Goal: Information Seeking & Learning: Check status

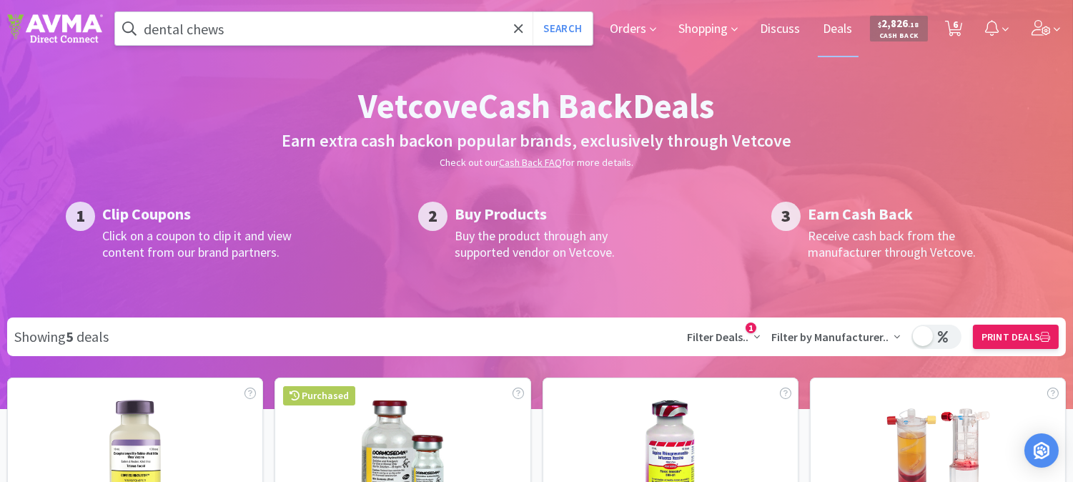
click at [273, 27] on input "dental chews" at bounding box center [354, 28] width 478 height 33
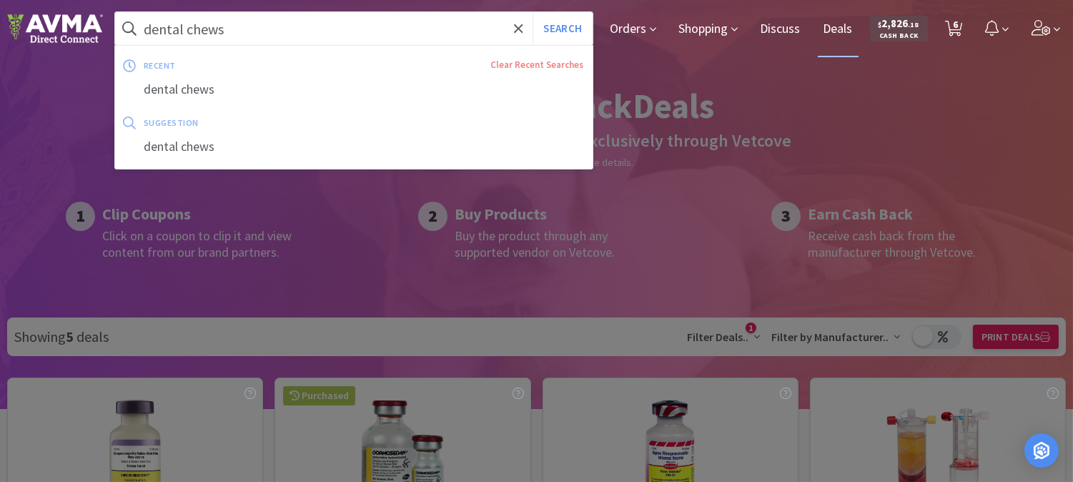
paste input "078347140"
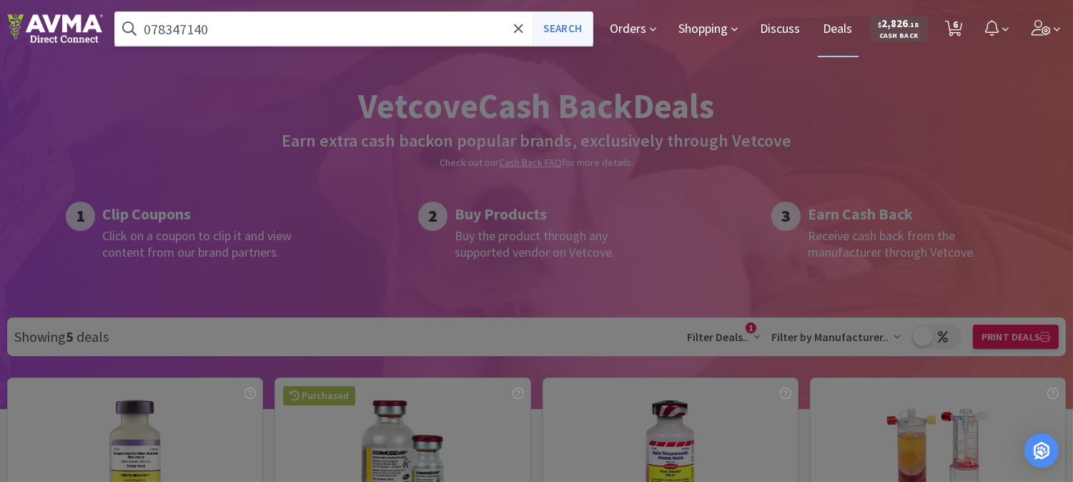
type input "078347140"
click at [570, 26] on button "Search" at bounding box center [562, 28] width 59 height 33
select select "3"
select select "2"
select select "1"
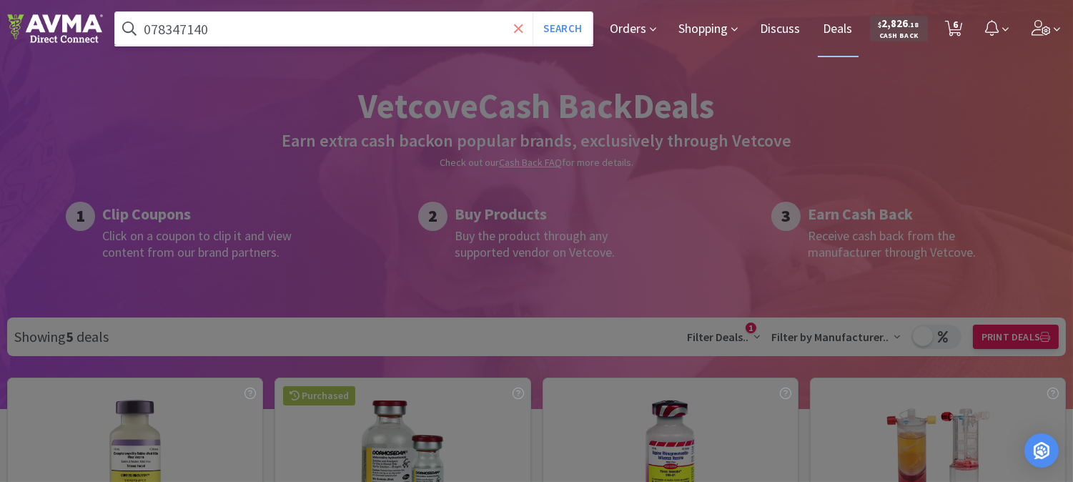
select select "1"
select select "2"
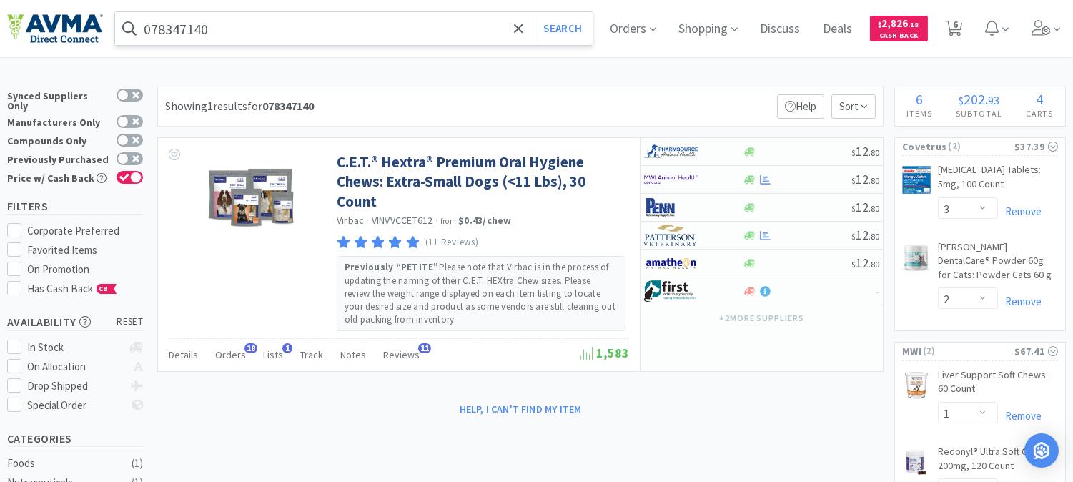
click at [327, 31] on input "078347140" at bounding box center [354, 28] width 478 height 33
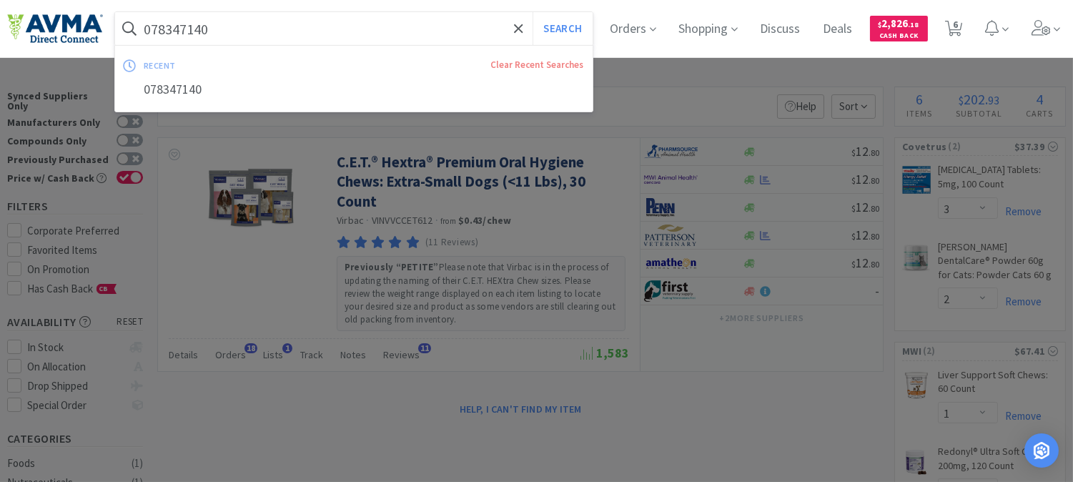
paste input "057486"
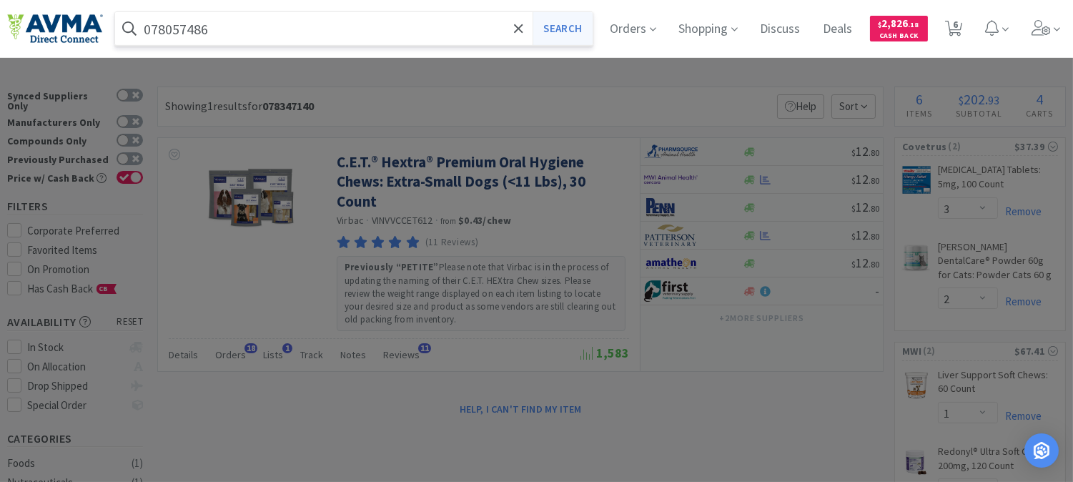
click at [573, 31] on button "Search" at bounding box center [562, 28] width 59 height 33
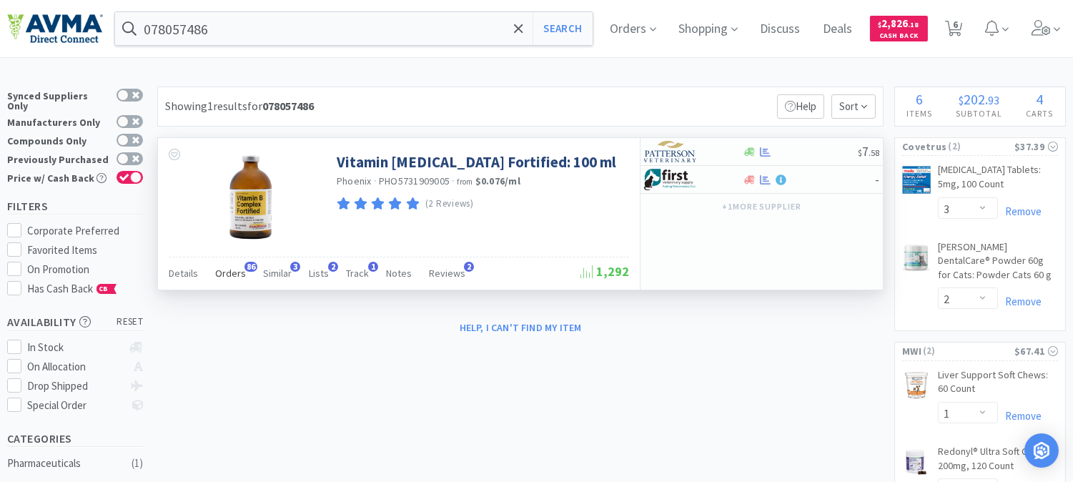
click at [234, 272] on span "Orders" at bounding box center [230, 273] width 31 height 13
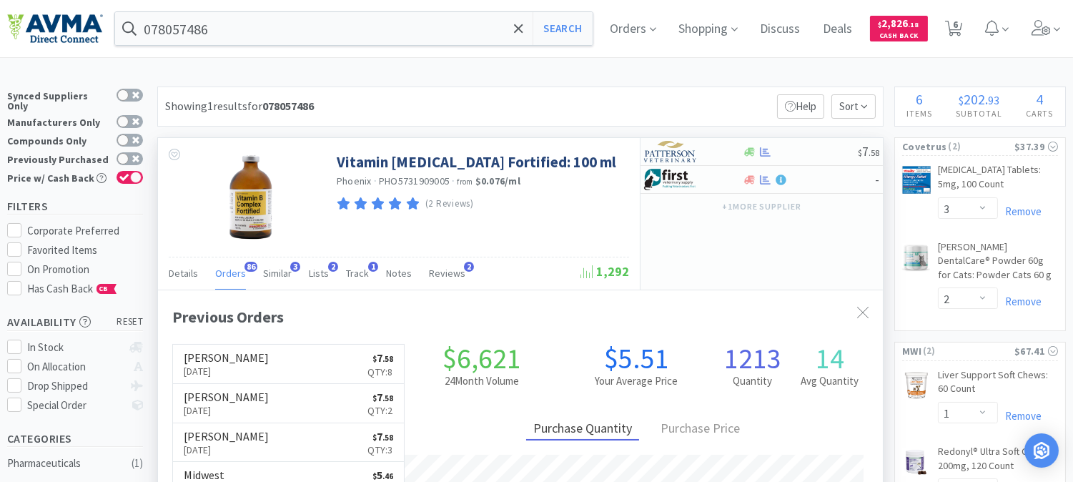
scroll to position [79, 0]
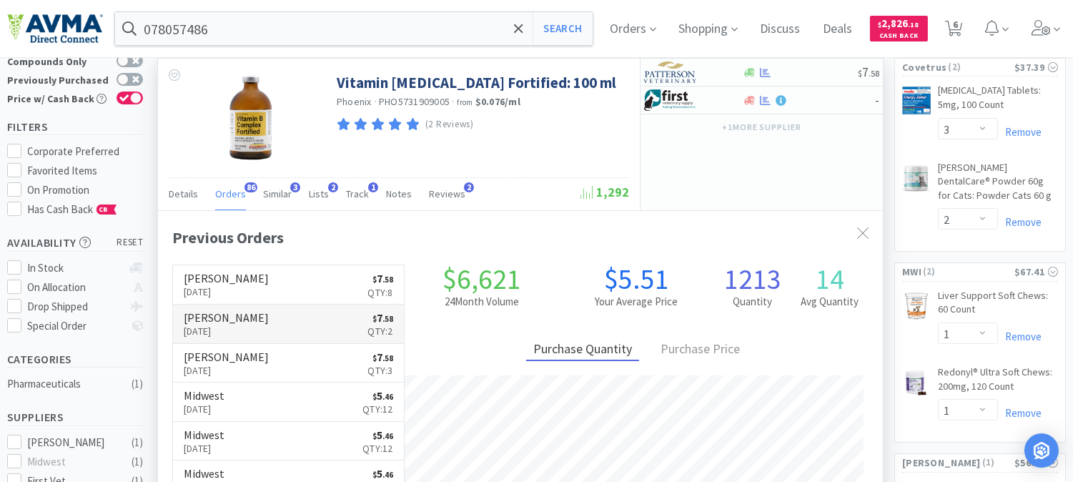
click at [250, 330] on p "[DATE]" at bounding box center [226, 331] width 85 height 16
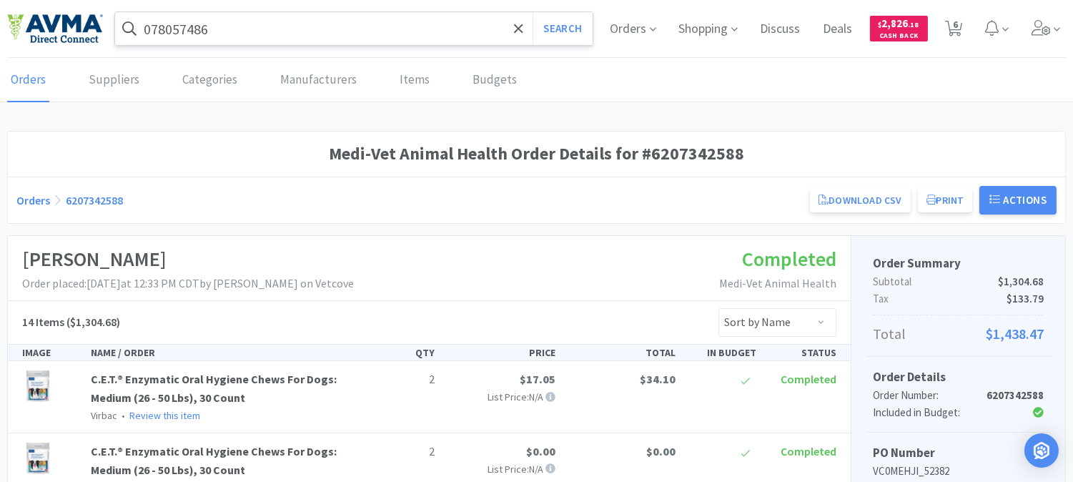
click at [267, 26] on input "078057486" at bounding box center [354, 28] width 478 height 33
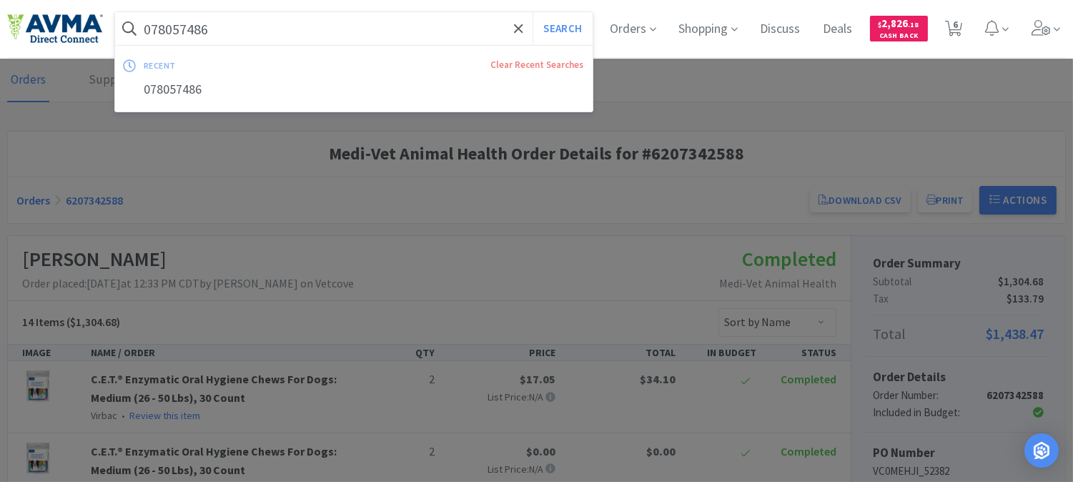
paste input "83419"
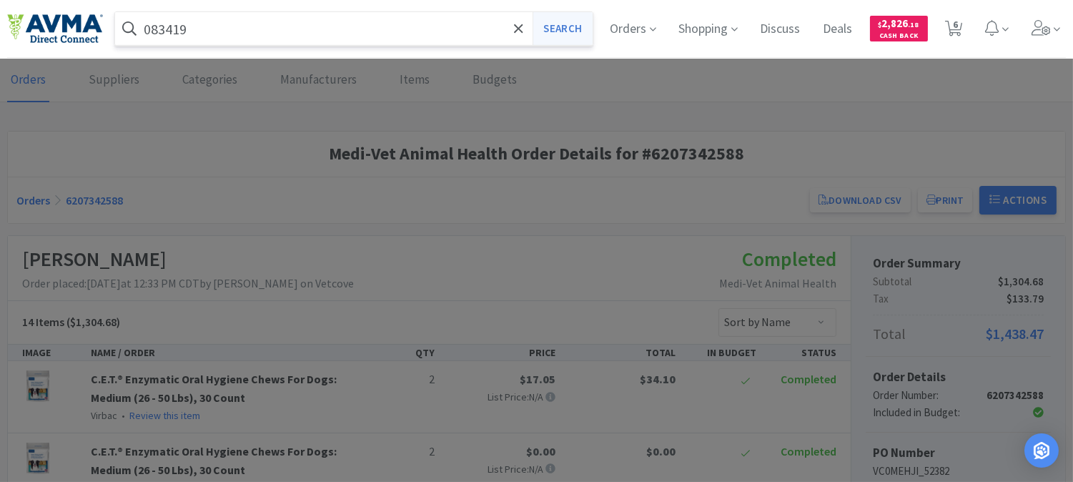
type input "083419"
click at [555, 32] on button "Search" at bounding box center [562, 28] width 59 height 33
select select "3"
select select "2"
select select "1"
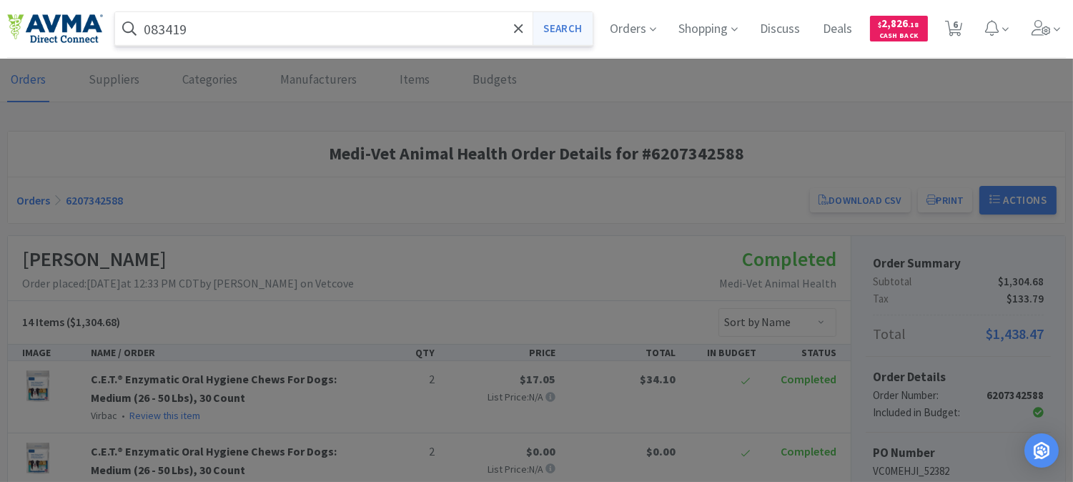
select select "1"
select select "2"
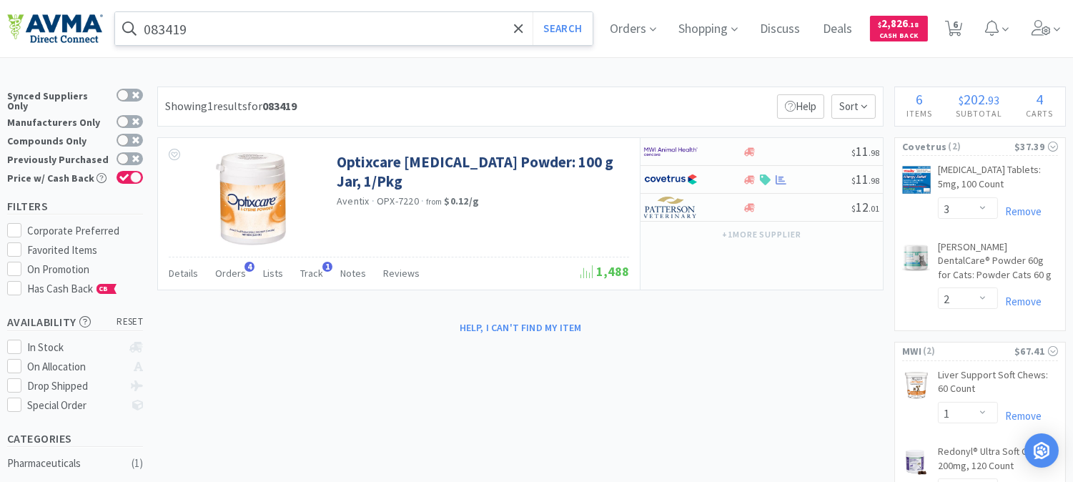
click at [285, 36] on input "083419" at bounding box center [354, 28] width 478 height 33
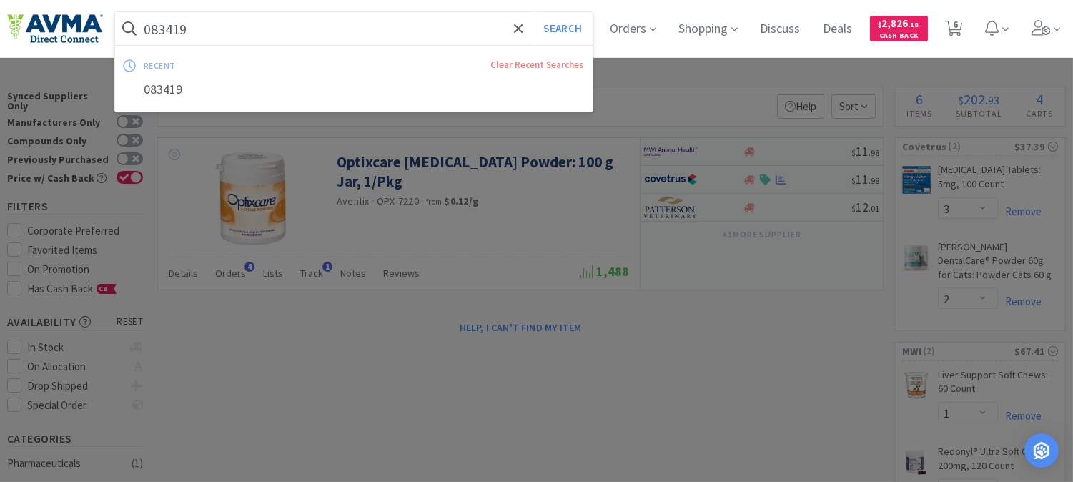
paste input "32574"
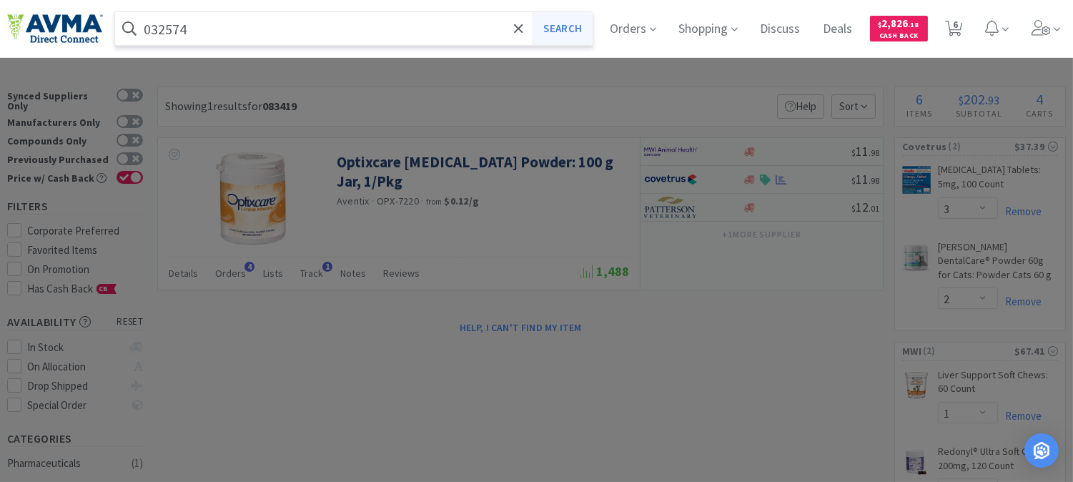
type input "032574"
click at [561, 23] on button "Search" at bounding box center [562, 28] width 59 height 33
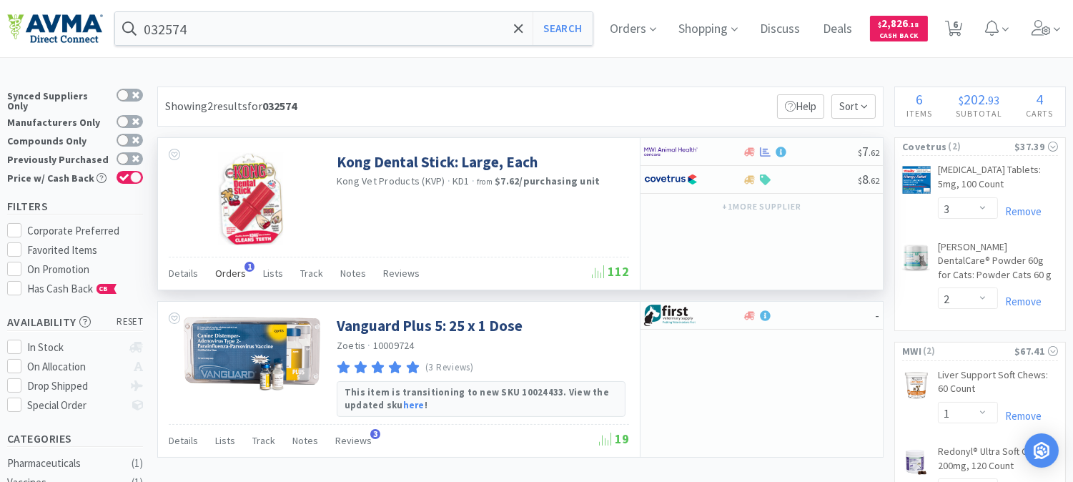
click at [229, 272] on span "Orders" at bounding box center [230, 273] width 31 height 13
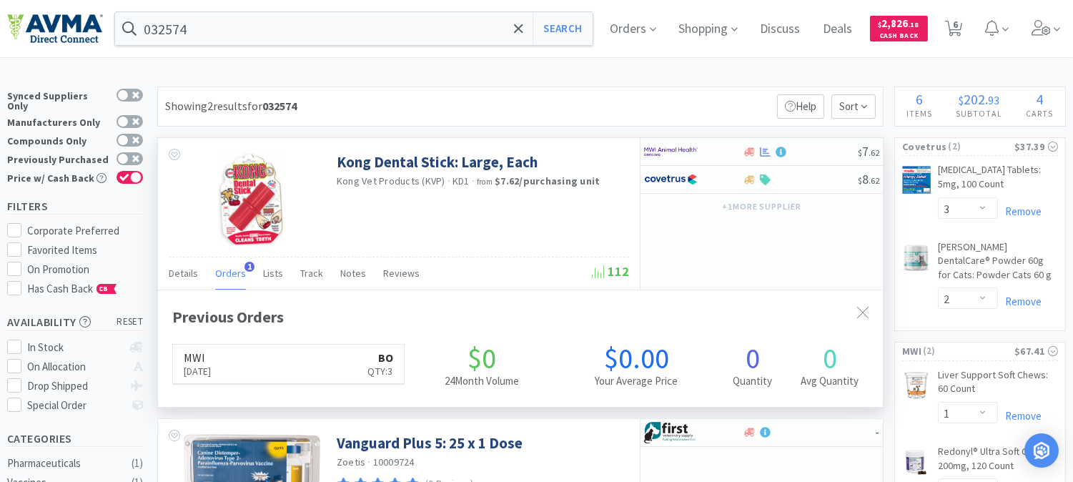
scroll to position [361, 724]
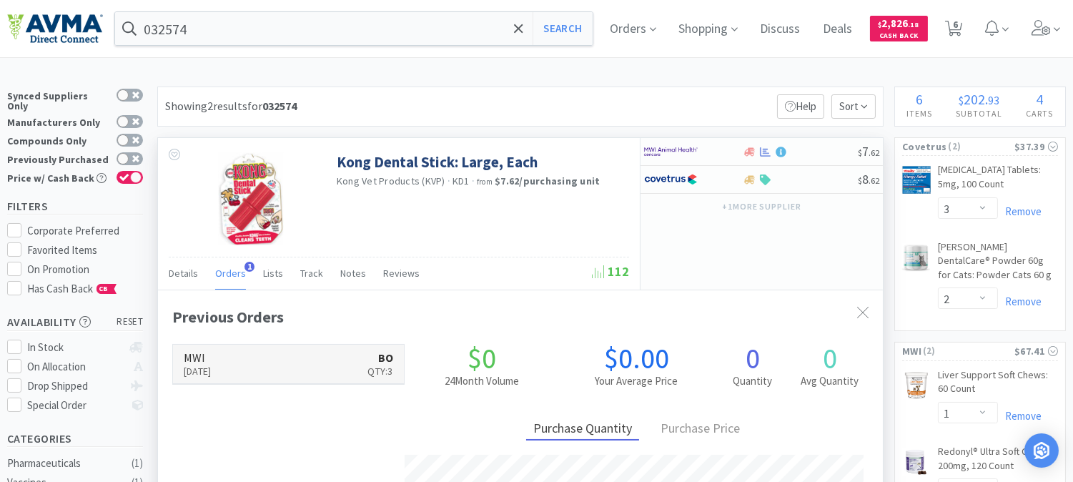
click at [203, 367] on p "[DATE]" at bounding box center [198, 371] width 28 height 16
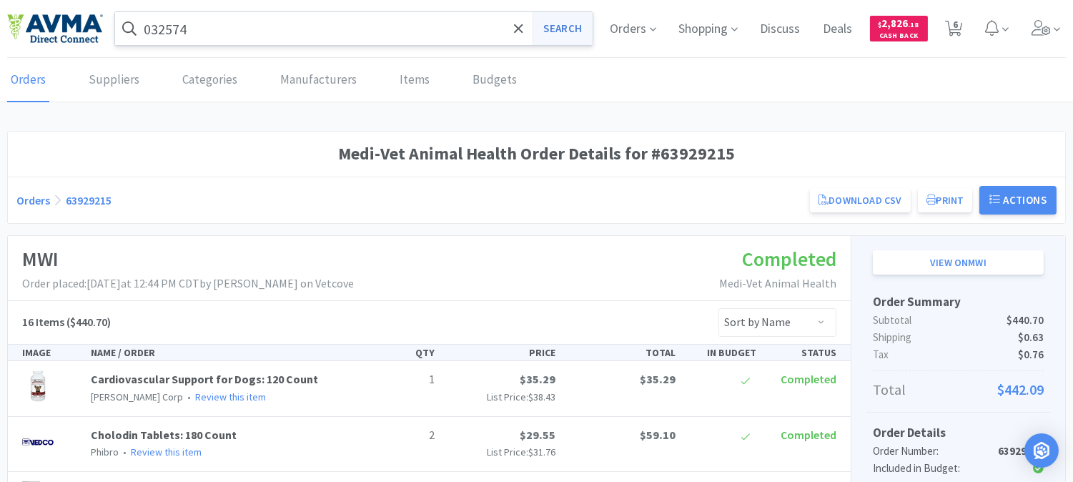
click at [563, 24] on button "Search" at bounding box center [562, 28] width 59 height 33
select select "3"
select select "2"
select select "1"
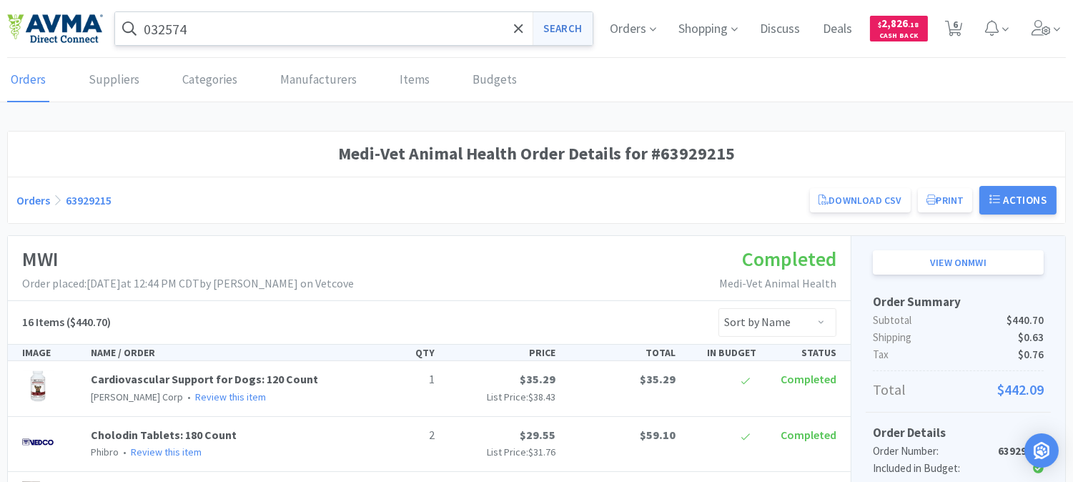
select select "1"
select select "2"
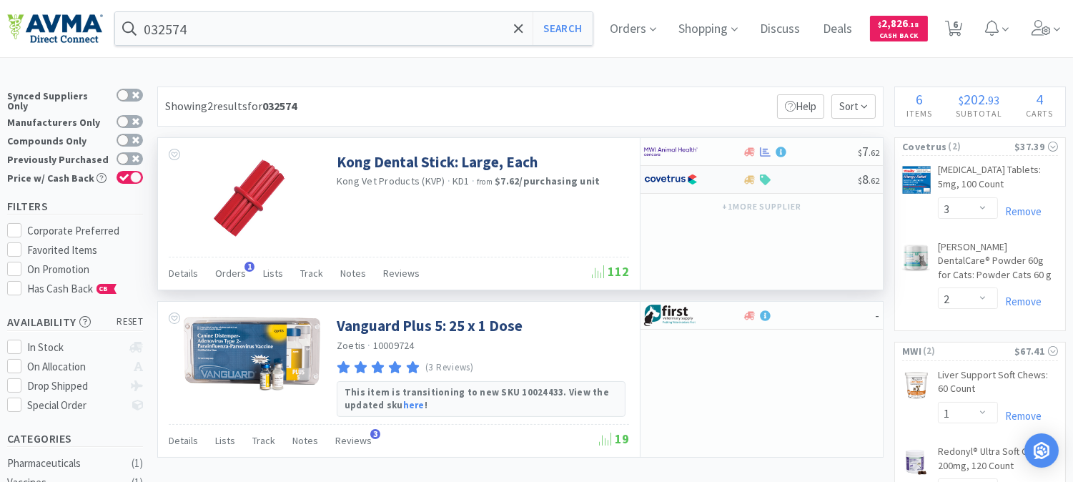
click at [673, 179] on img at bounding box center [671, 179] width 54 height 21
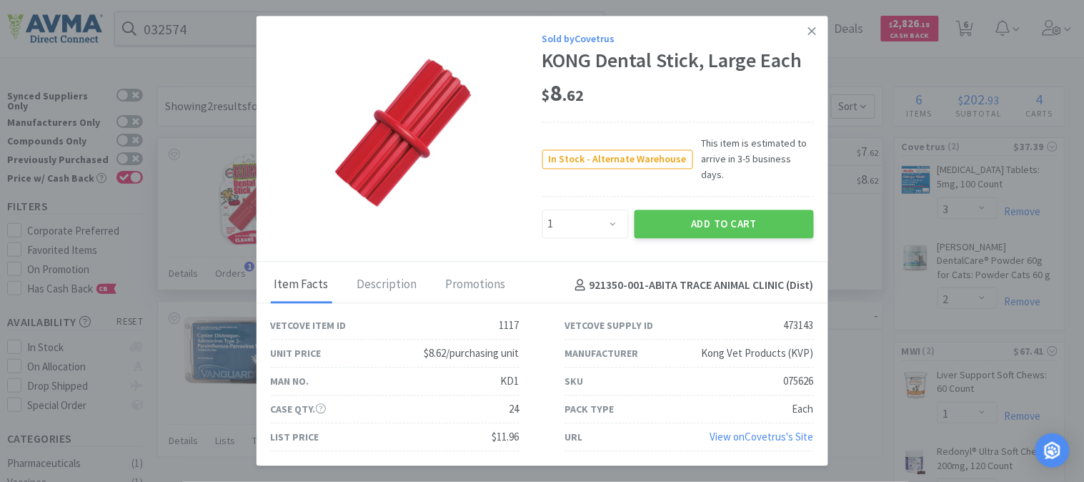
click at [801, 372] on div "075626" at bounding box center [799, 380] width 30 height 17
copy div "075626"
click at [611, 217] on select "Enter Quantity 1 2 3 4 5 6 7 8 9 10 11 12 13 14 15 16 17 18 19 20 Enter Quantity" at bounding box center [586, 223] width 87 height 29
select select "3"
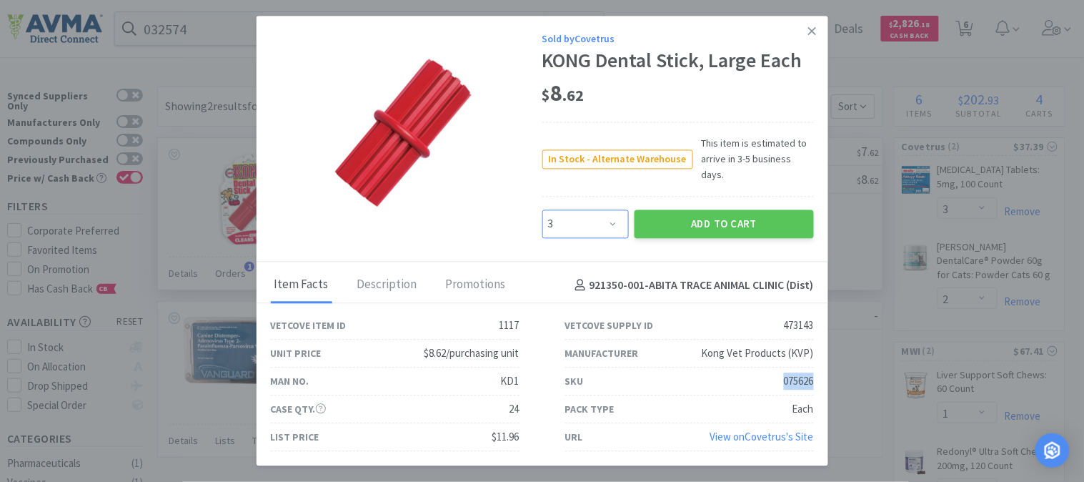
click at [543, 209] on select "Enter Quantity 1 2 3 4 5 6 7 8 9 10 11 12 13 14 15 16 17 18 19 20 Enter Quantity" at bounding box center [586, 223] width 87 height 29
click at [691, 209] on button "Add to Cart" at bounding box center [724, 223] width 179 height 29
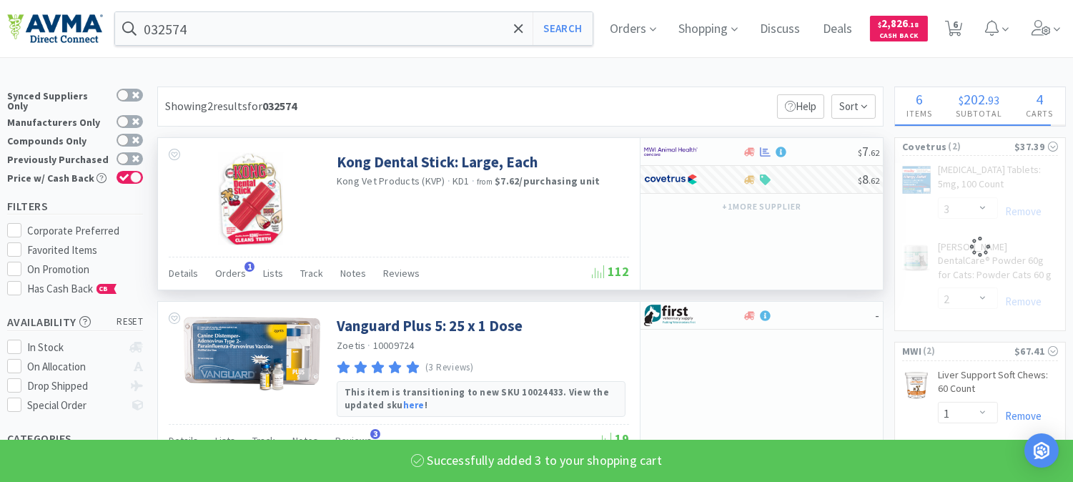
select select "3"
select select "2"
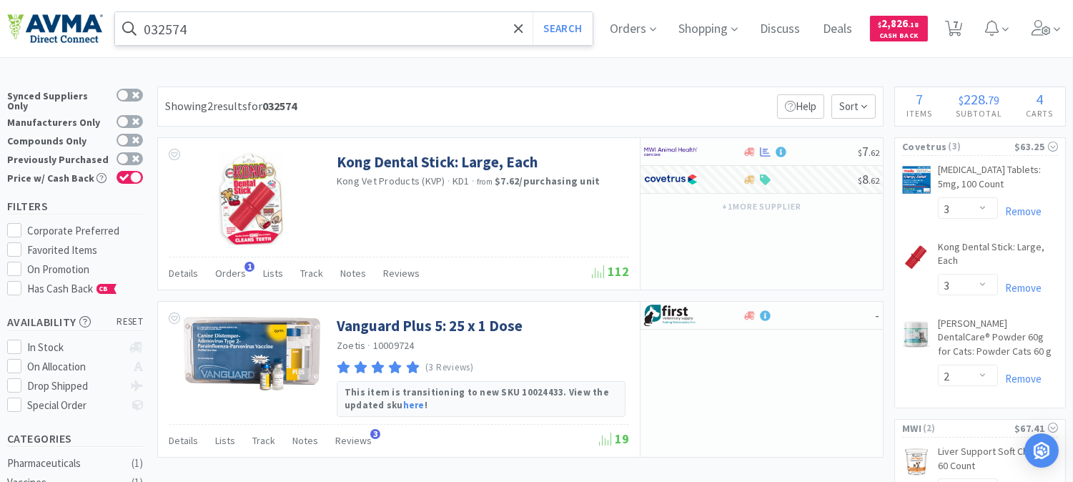
click at [257, 29] on input "032574" at bounding box center [354, 28] width 478 height 33
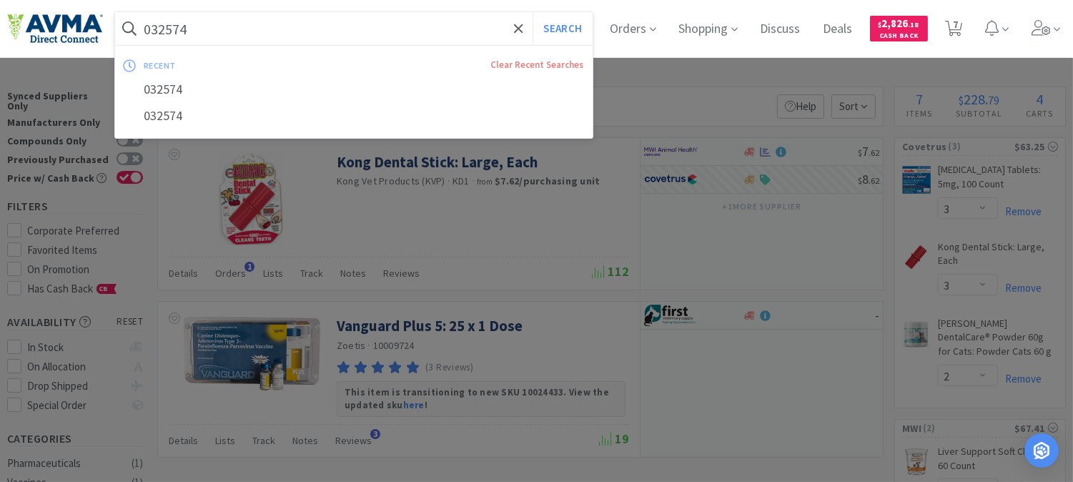
paste input "77548"
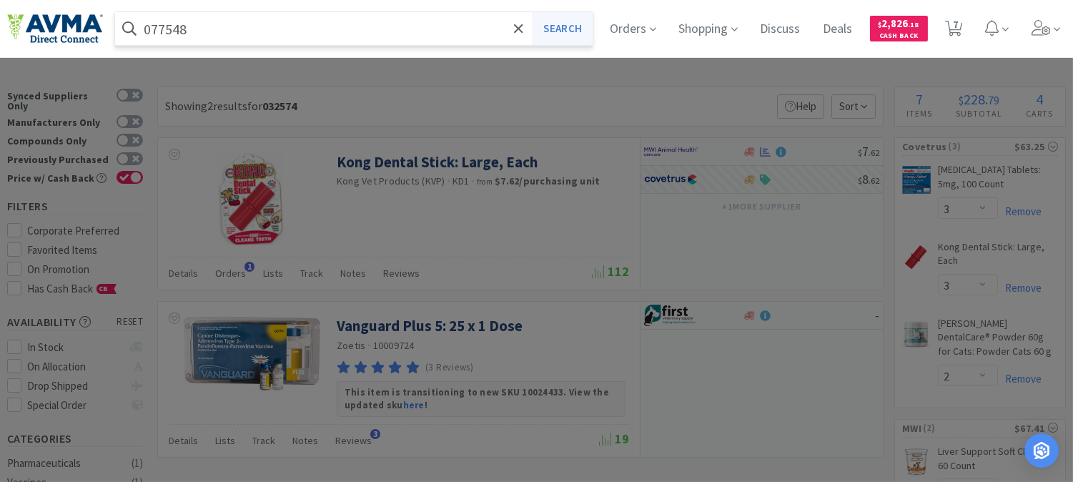
click at [580, 29] on button "Search" at bounding box center [562, 28] width 59 height 33
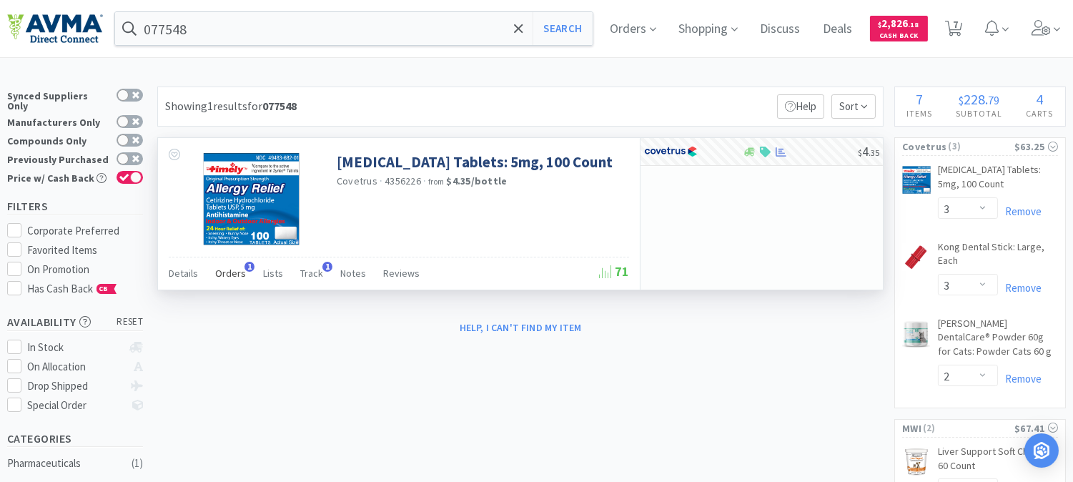
click at [219, 269] on span "Orders" at bounding box center [230, 273] width 31 height 13
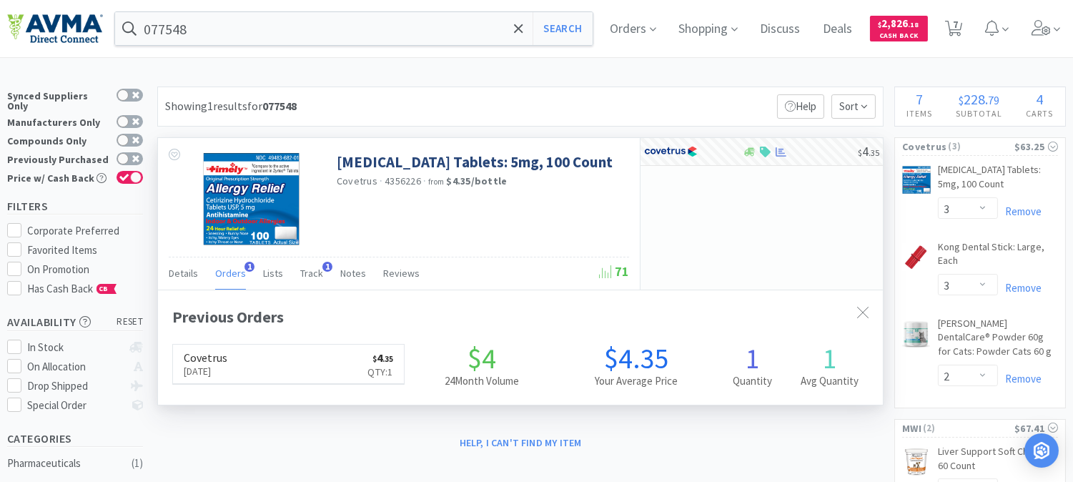
scroll to position [361, 724]
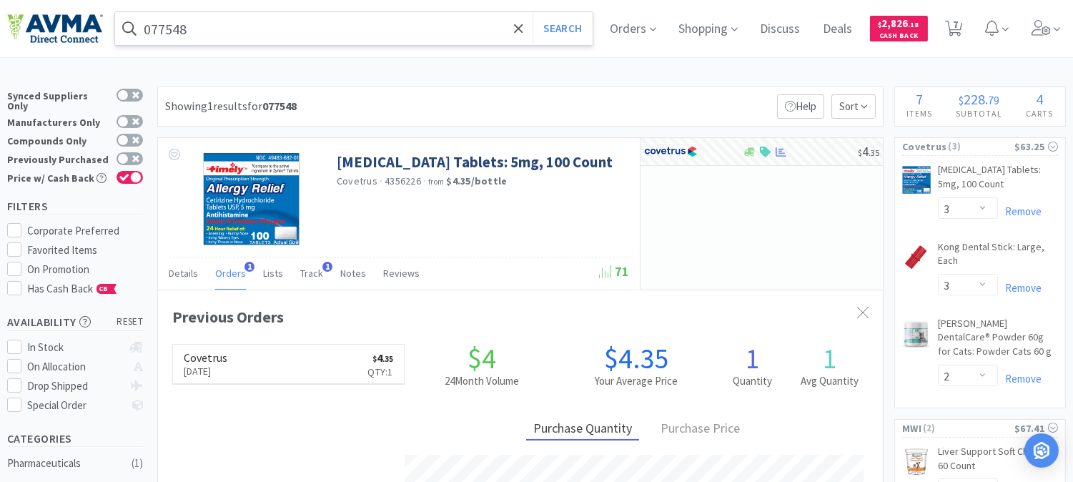
click at [301, 22] on input "077548" at bounding box center [354, 28] width 478 height 33
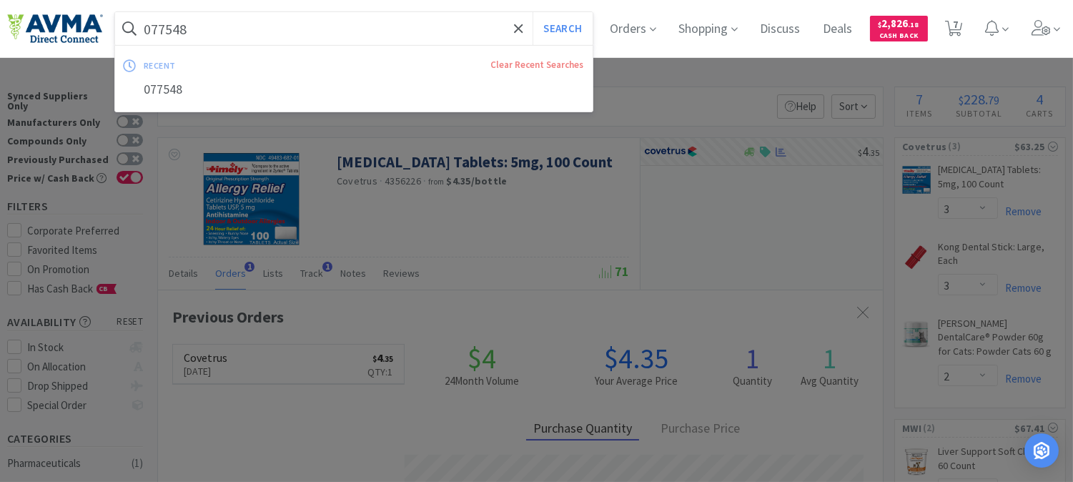
paste input "15861"
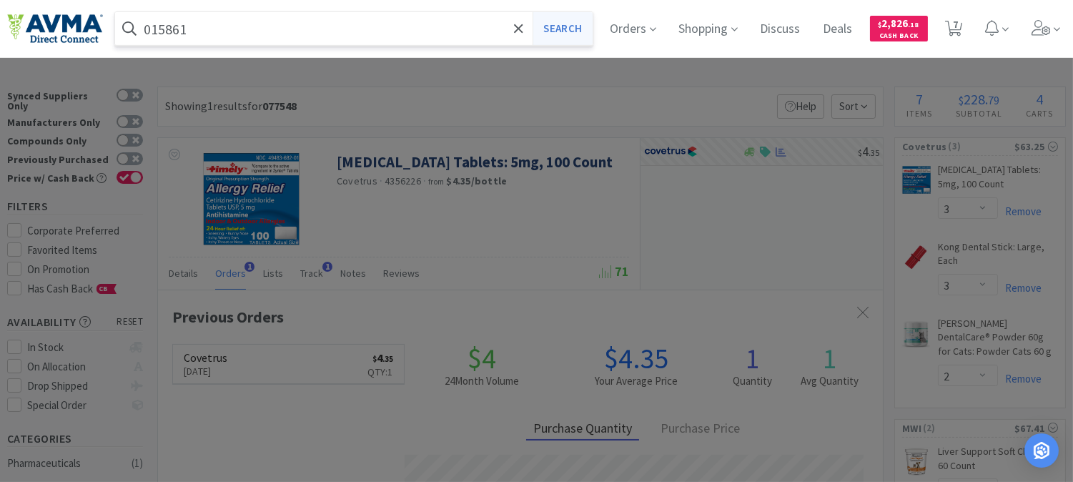
click at [561, 27] on button "Search" at bounding box center [562, 28] width 59 height 33
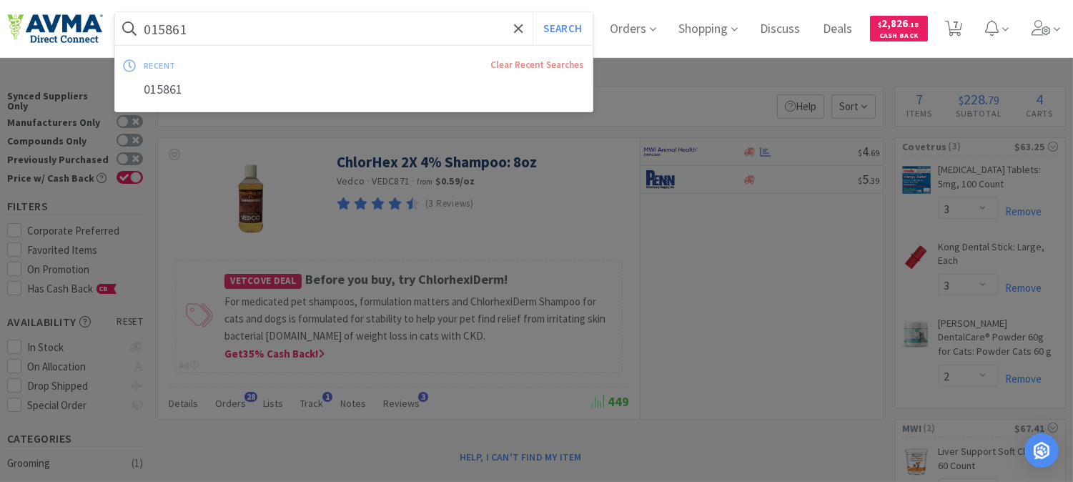
click at [222, 29] on input "015861" at bounding box center [354, 28] width 478 height 33
click at [533, 12] on button "Search" at bounding box center [562, 28] width 59 height 33
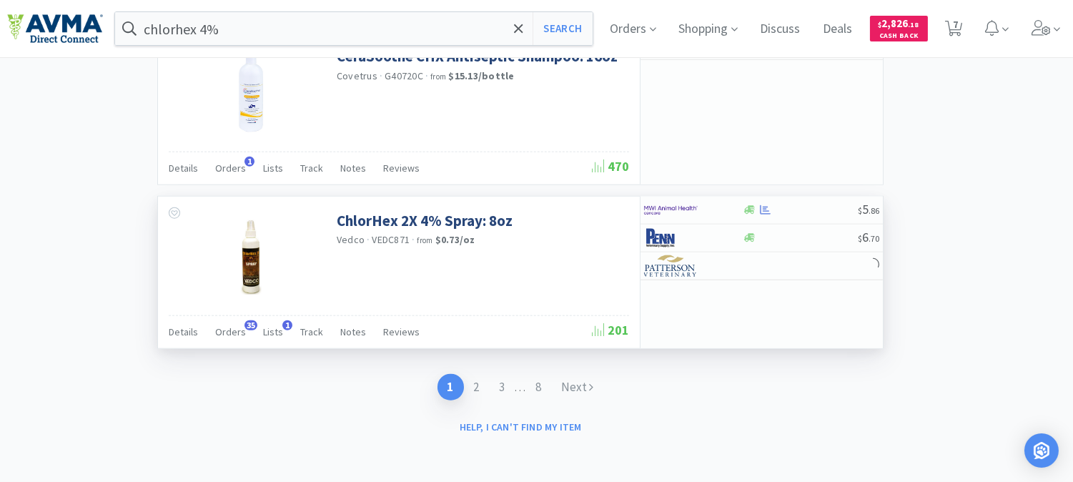
scroll to position [2706, 0]
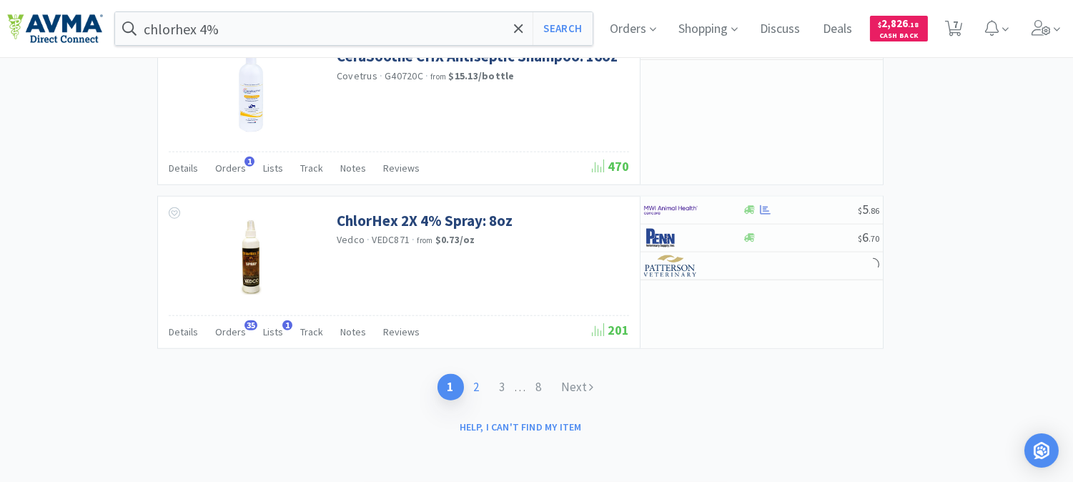
click at [479, 385] on link "2" at bounding box center [477, 387] width 26 height 26
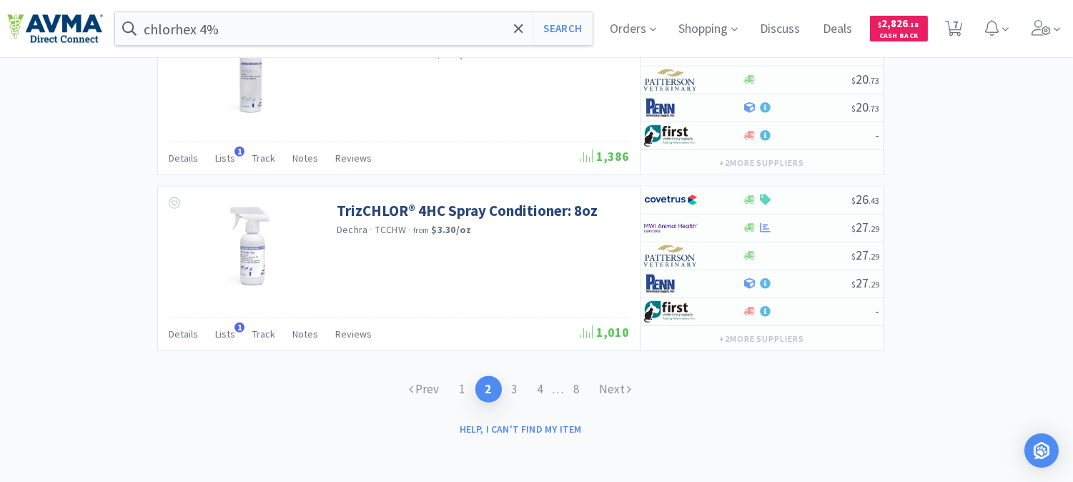
scroll to position [2650, 0]
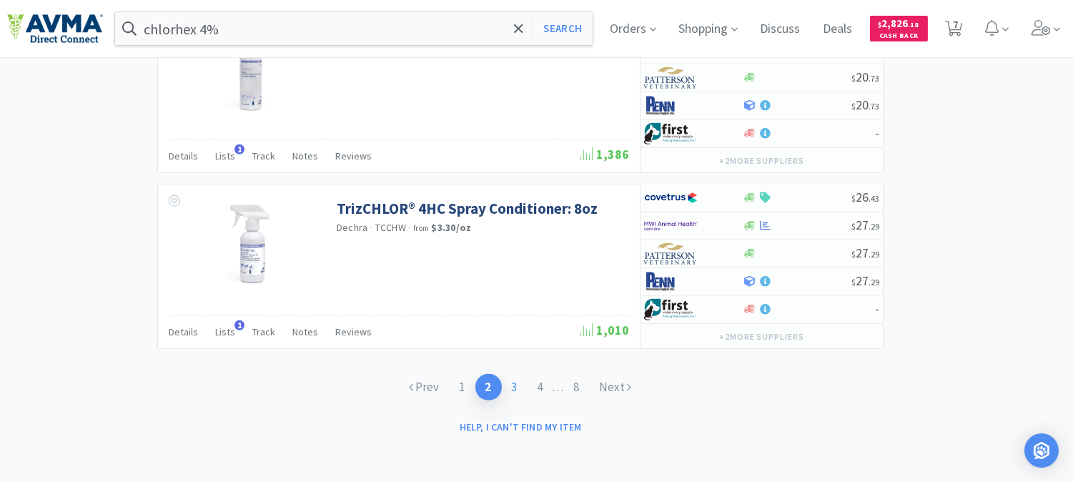
click at [513, 385] on link "3" at bounding box center [515, 387] width 26 height 26
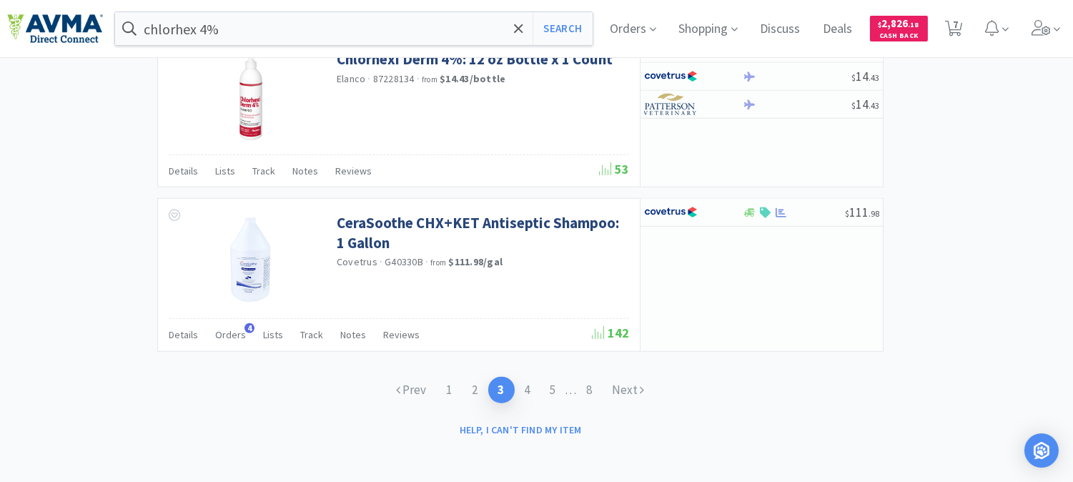
scroll to position [2255, 0]
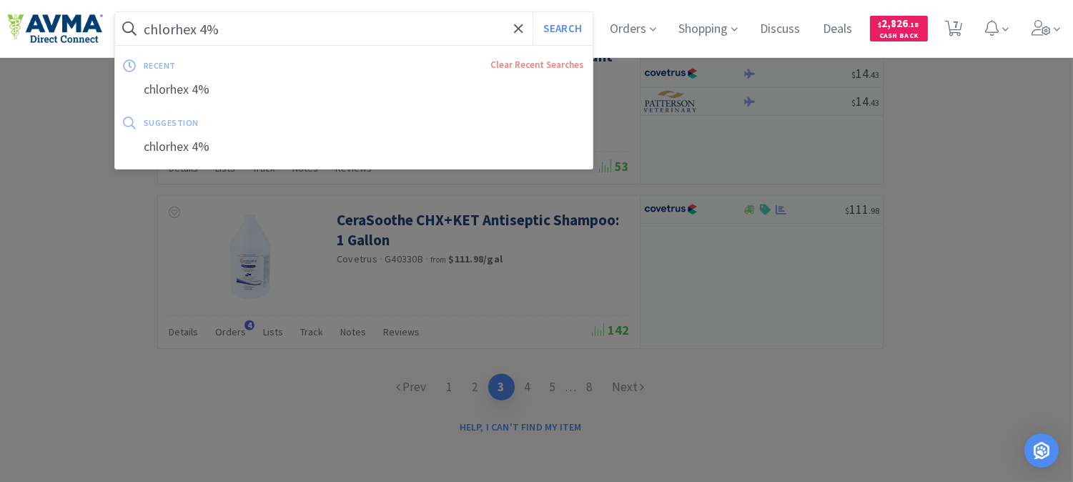
click at [239, 30] on input "chlorhex 4%" at bounding box center [354, 28] width 478 height 33
paste input "078085129"
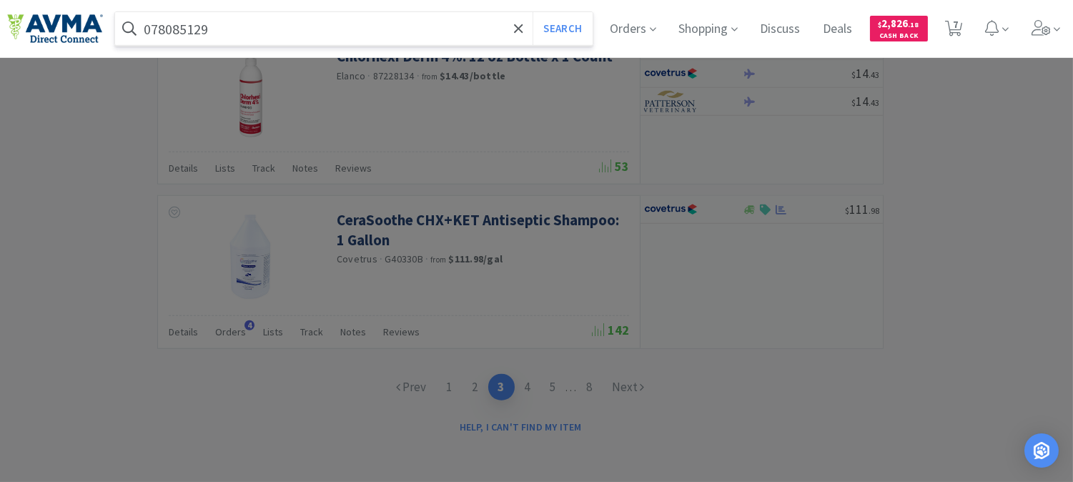
click at [533, 12] on button "Search" at bounding box center [562, 28] width 59 height 33
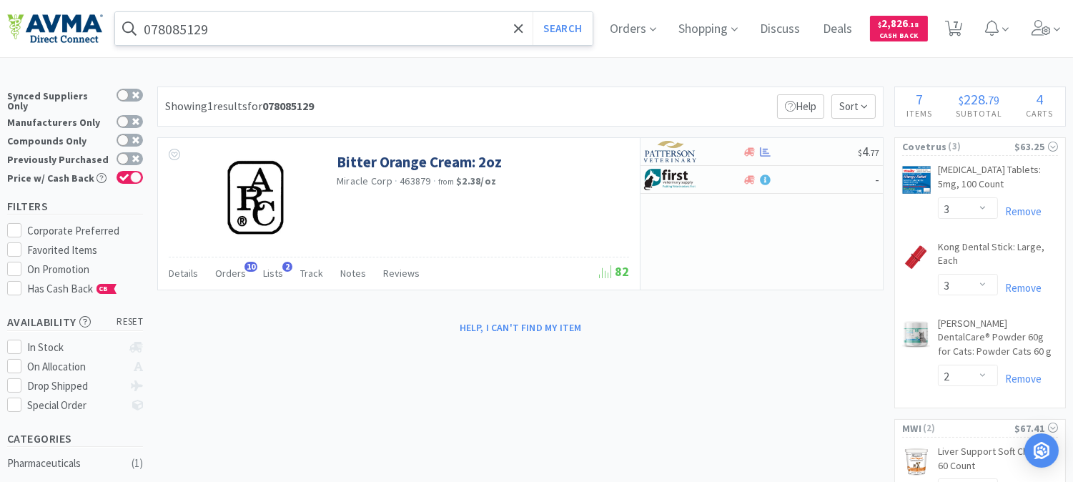
click at [255, 29] on input "078085129" at bounding box center [354, 28] width 478 height 33
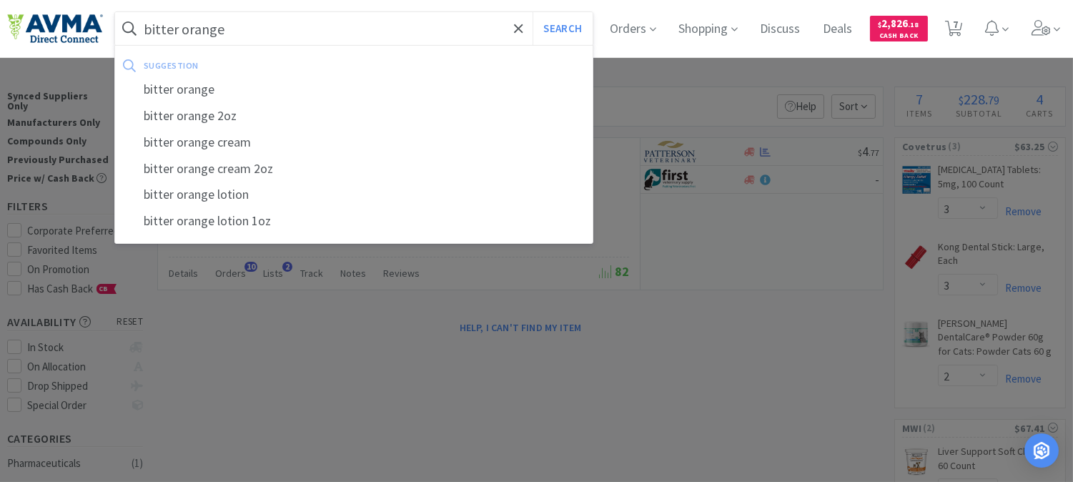
click at [533, 12] on button "Search" at bounding box center [562, 28] width 59 height 33
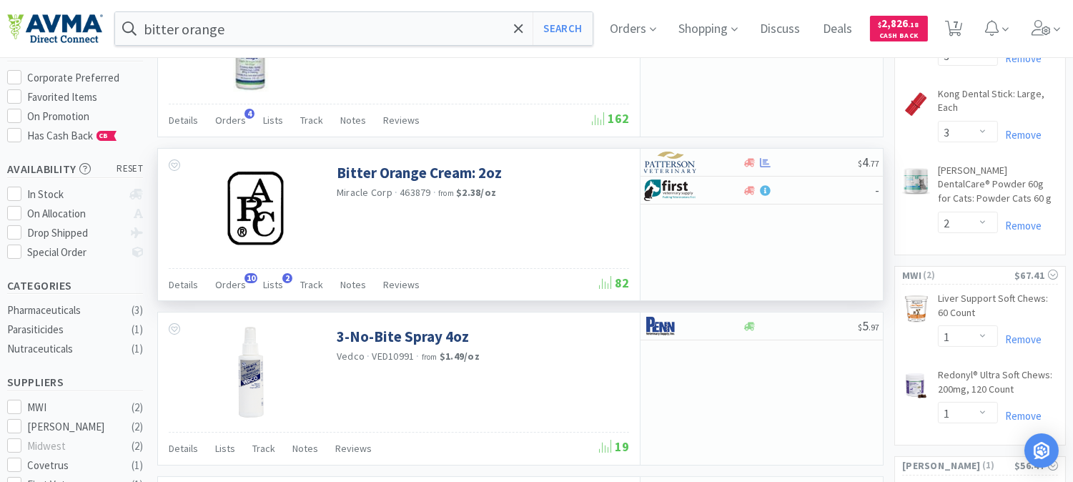
scroll to position [159, 0]
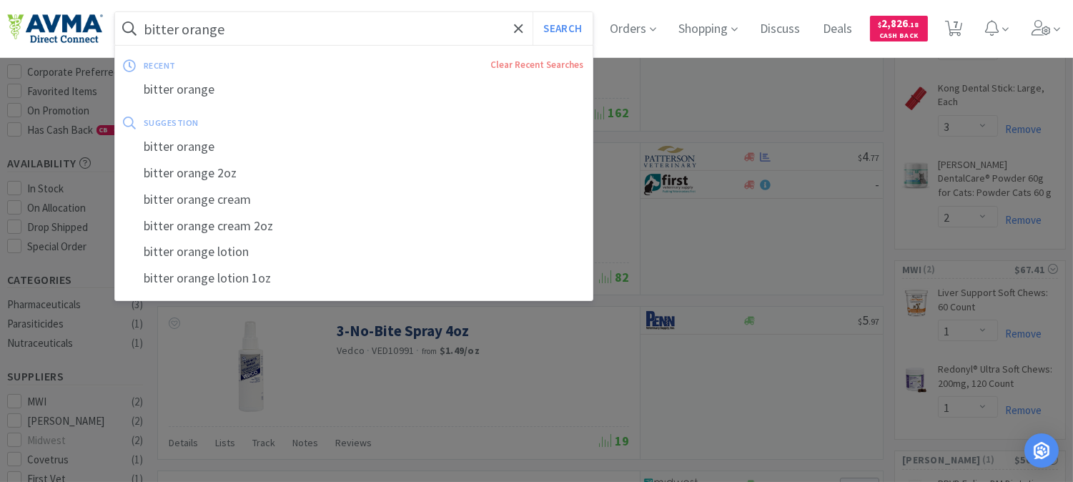
click at [304, 34] on input "bitter orange" at bounding box center [354, 28] width 478 height 33
paste input "124134"
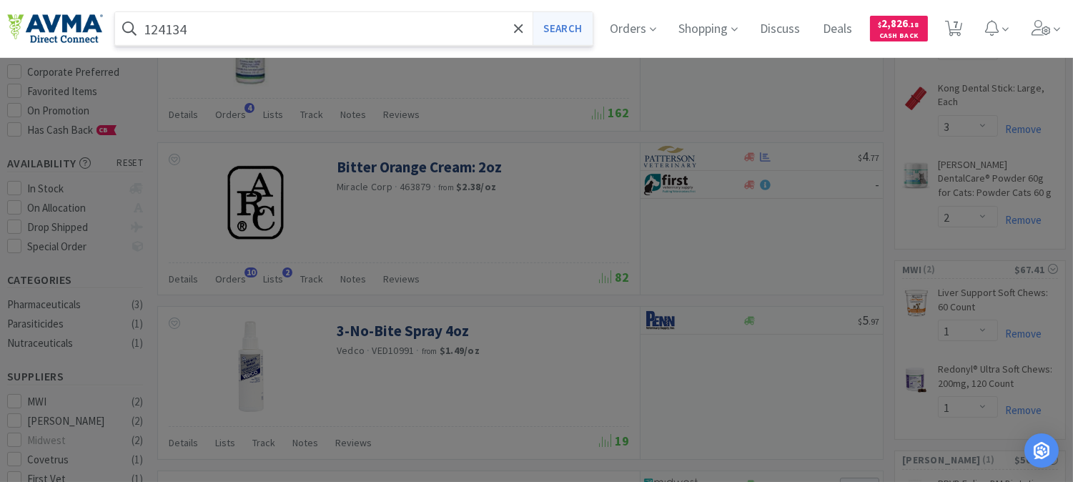
click at [563, 25] on button "Search" at bounding box center [562, 28] width 59 height 33
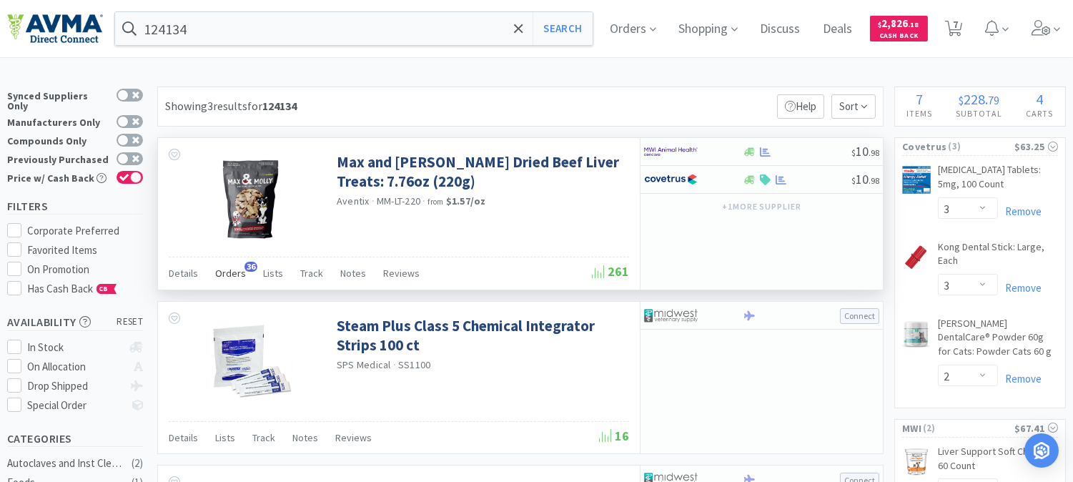
click at [225, 273] on span "Orders" at bounding box center [230, 273] width 31 height 13
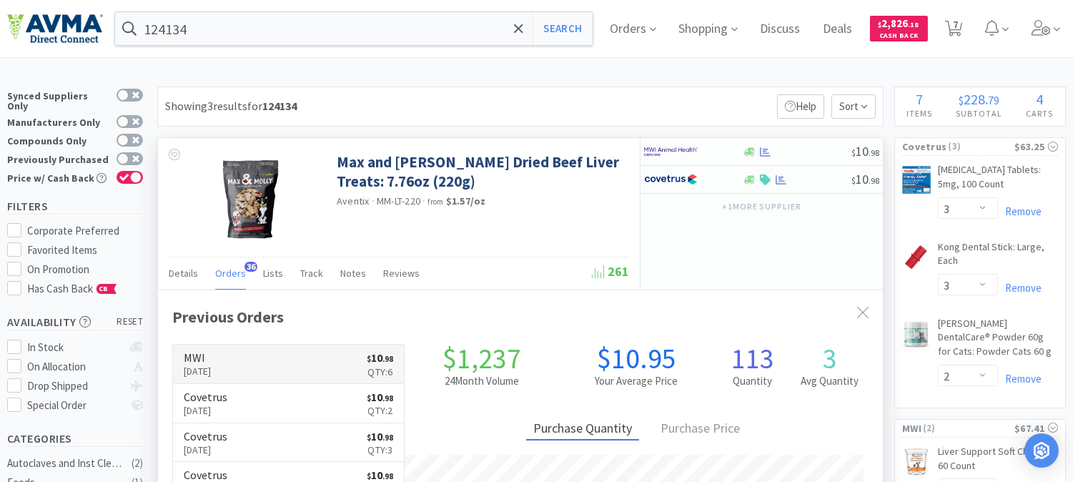
click at [212, 365] on p "[DATE]" at bounding box center [198, 371] width 28 height 16
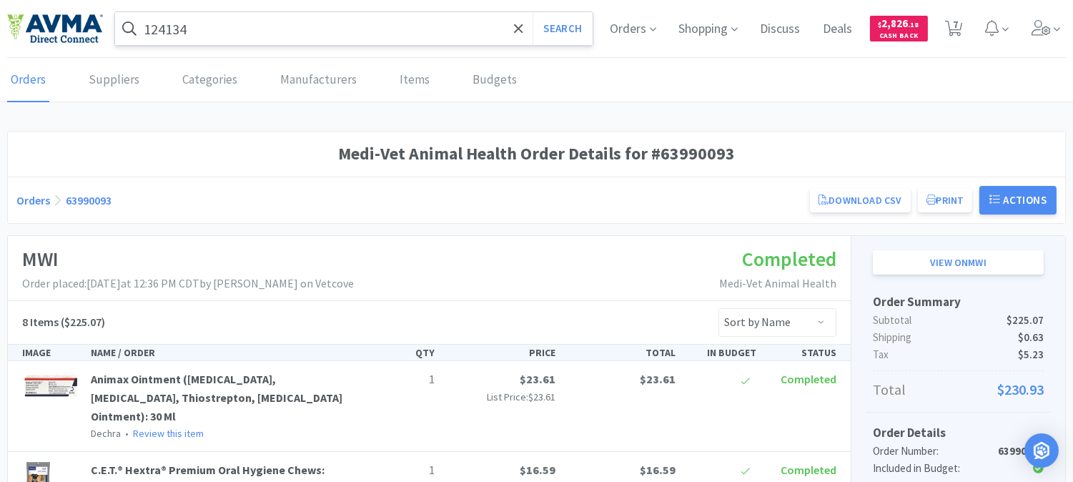
click at [267, 34] on input "124134" at bounding box center [354, 28] width 478 height 33
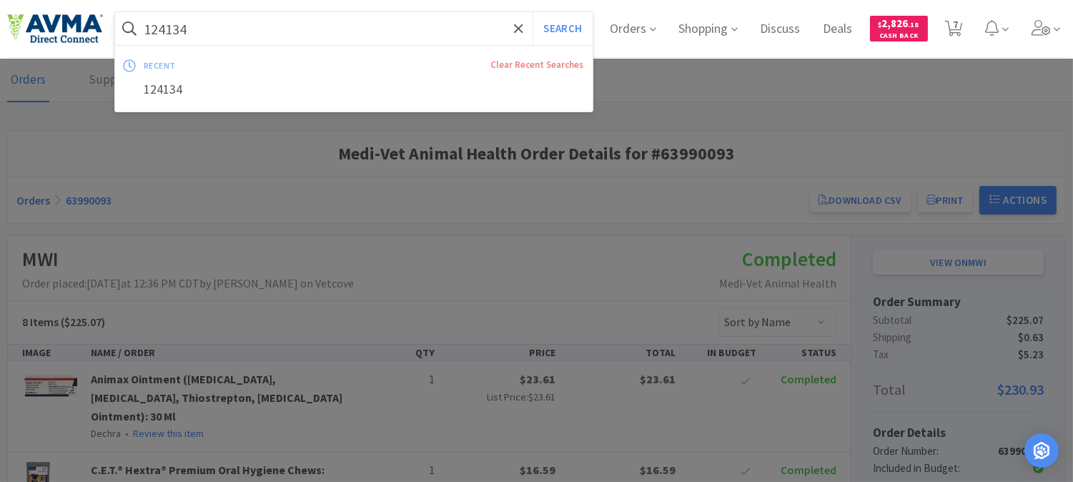
paste input "071021"
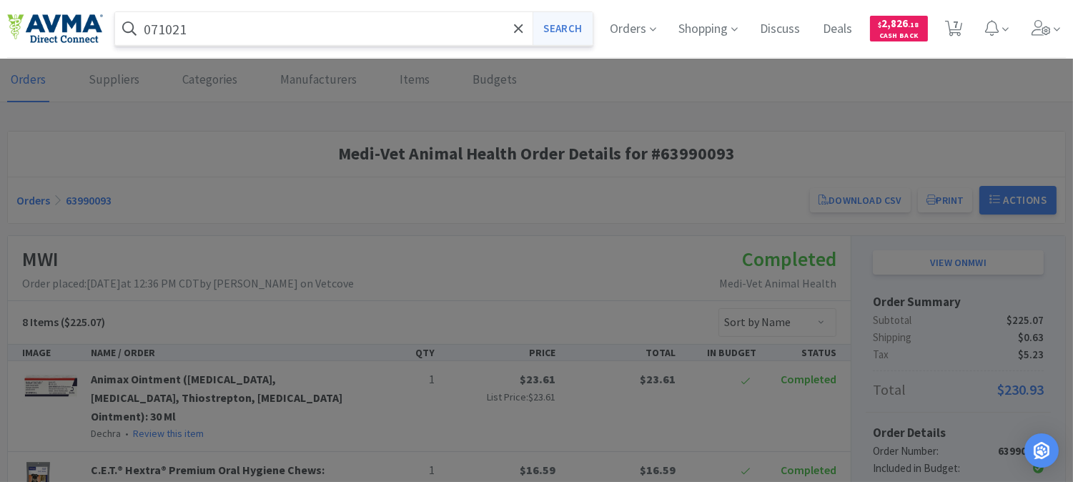
type input "071021"
click at [555, 34] on button "Search" at bounding box center [562, 28] width 59 height 33
select select "3"
select select "2"
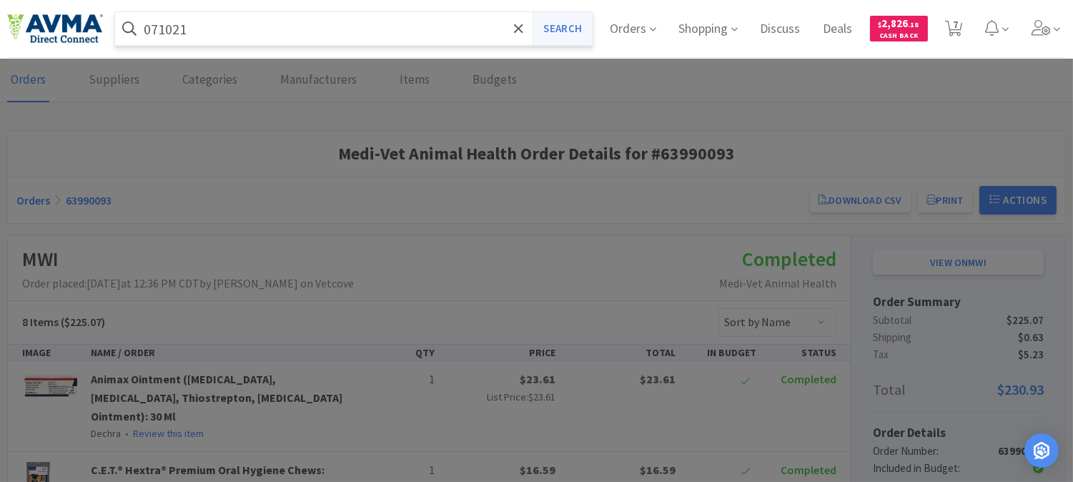
select select "1"
select select "2"
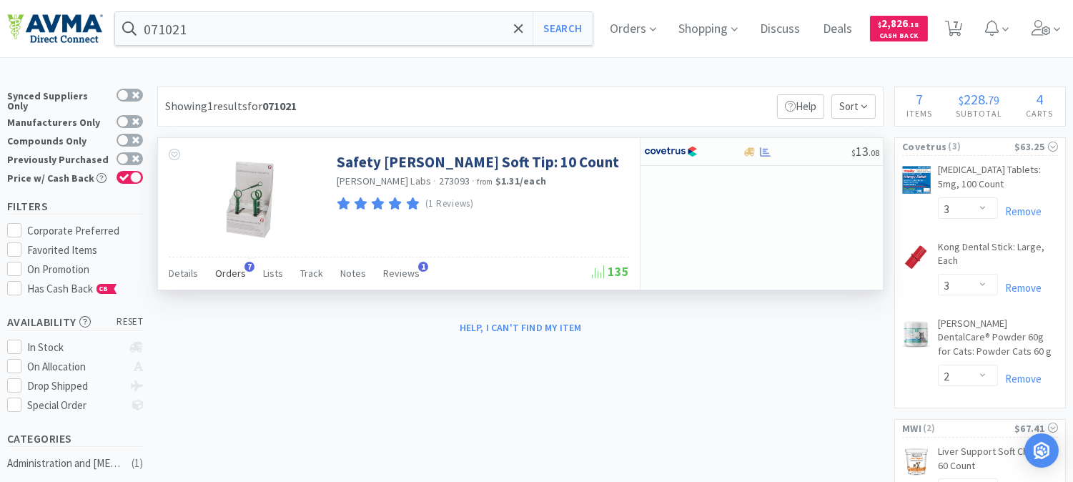
click at [230, 272] on span "Orders" at bounding box center [230, 273] width 31 height 13
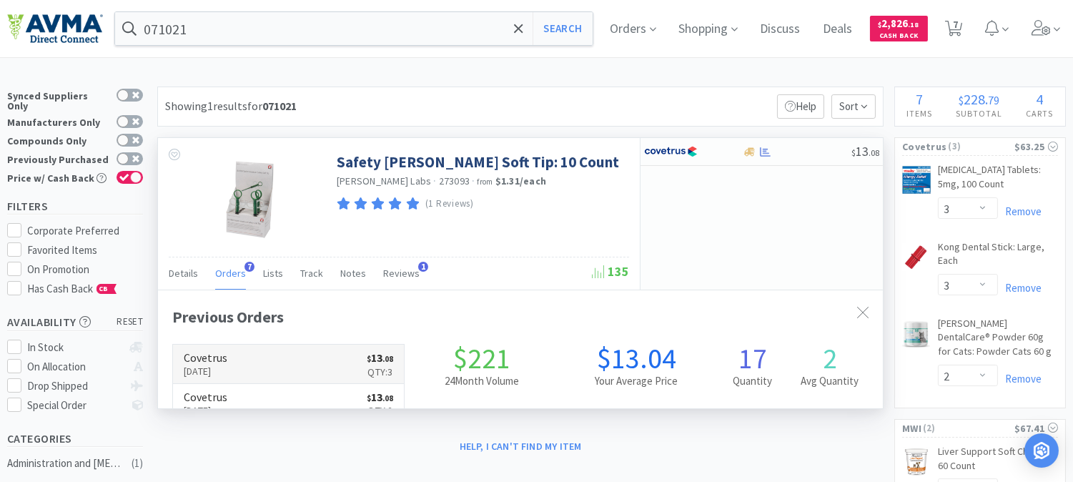
scroll to position [382, 724]
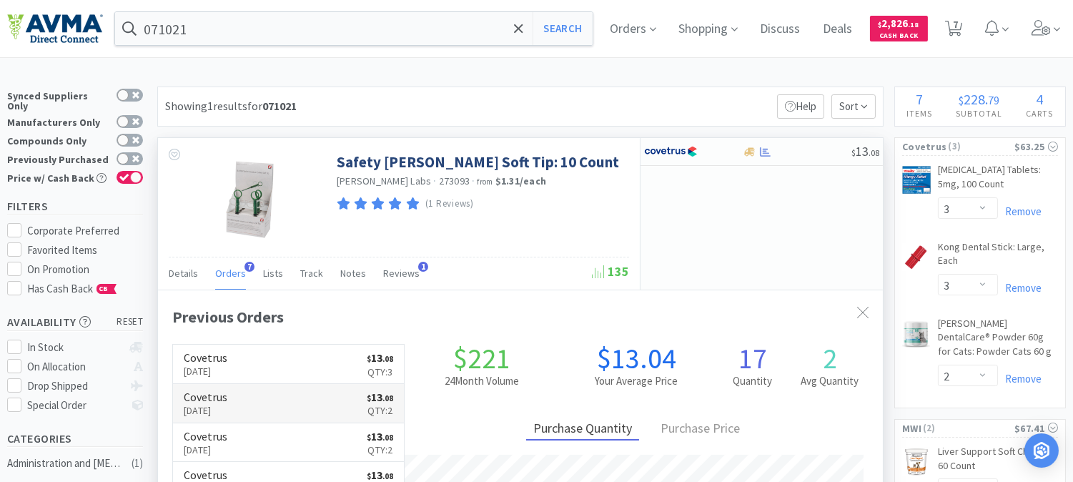
click at [219, 400] on h6 "Covetrus" at bounding box center [206, 396] width 44 height 11
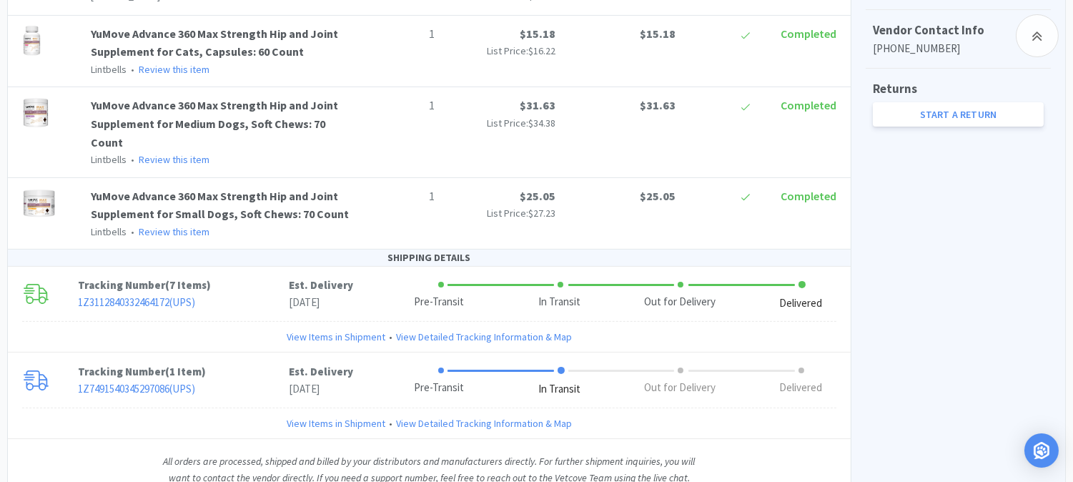
scroll to position [701, 0]
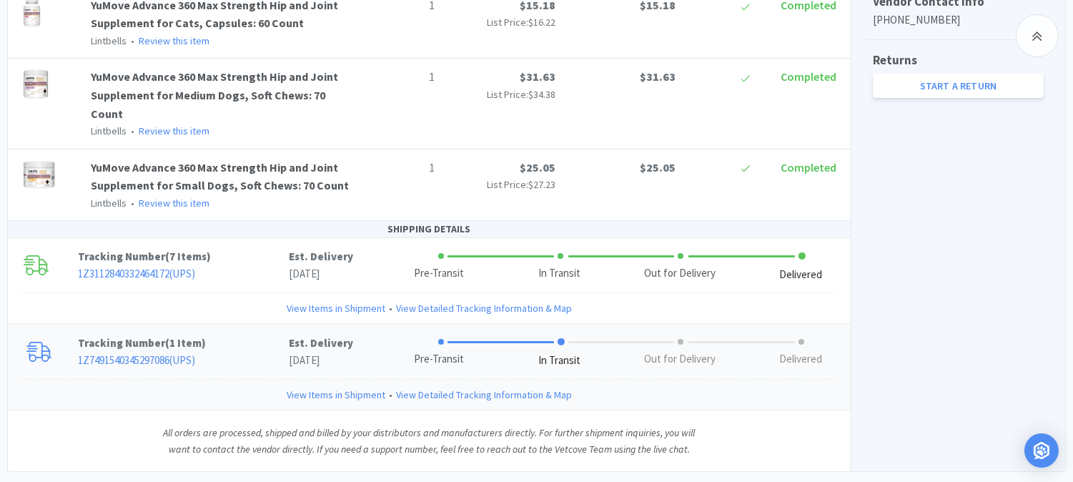
click at [335, 387] on link "View Items in Shipment" at bounding box center [336, 395] width 99 height 16
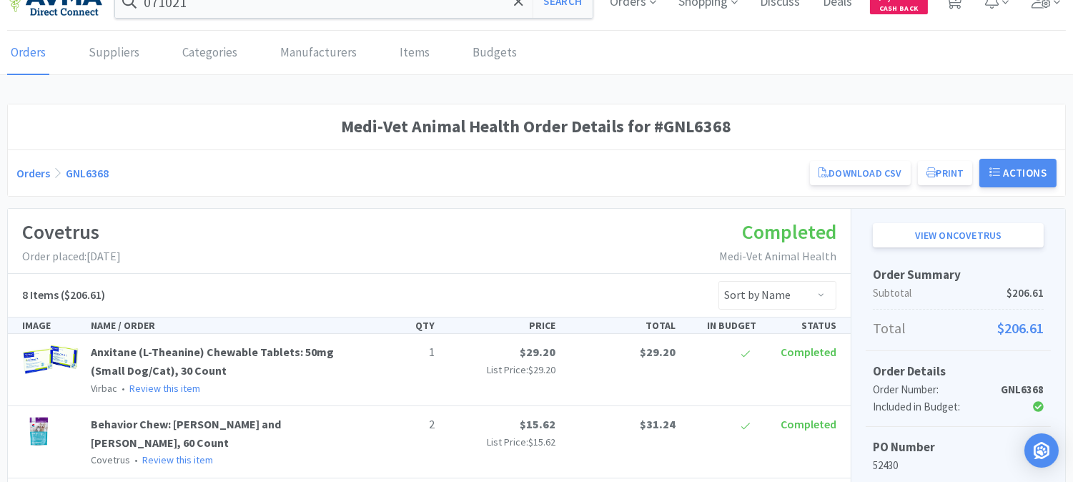
scroll to position [0, 0]
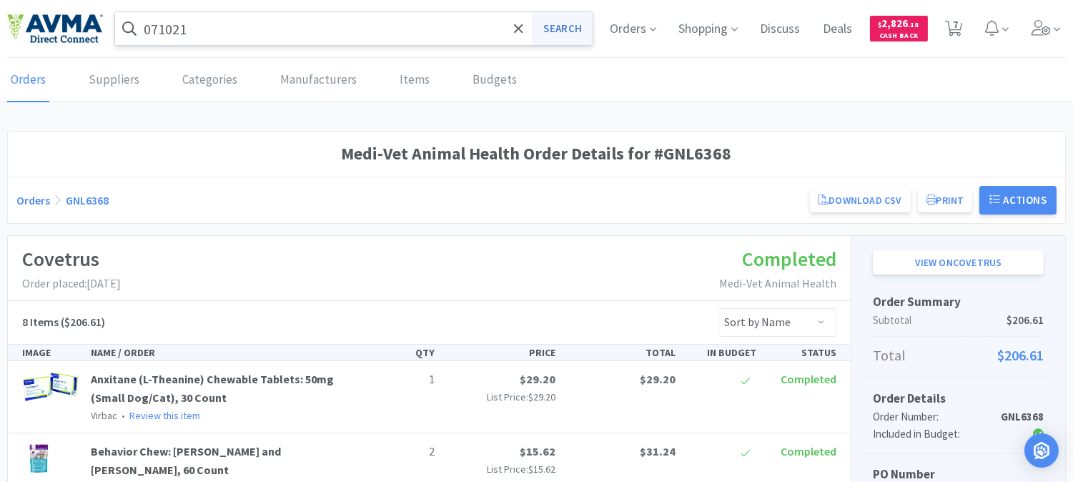
click at [556, 29] on button "Search" at bounding box center [562, 28] width 59 height 33
select select "3"
select select "2"
select select "1"
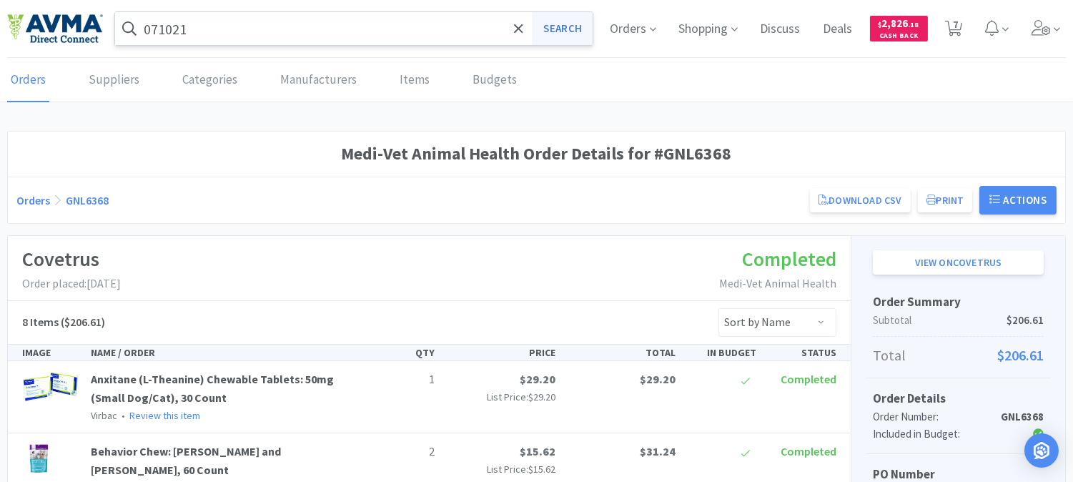
select select "1"
select select "2"
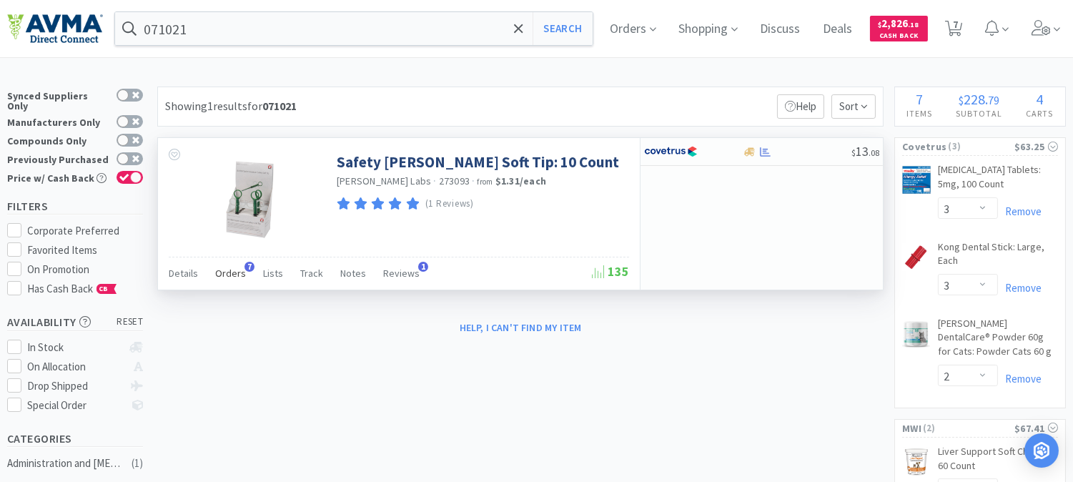
click at [231, 274] on span "Orders" at bounding box center [230, 273] width 31 height 13
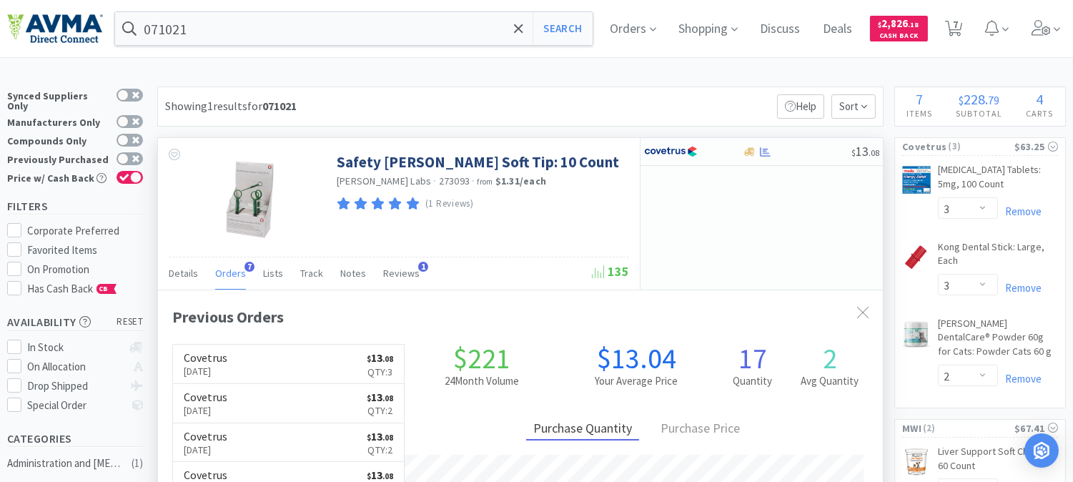
scroll to position [382, 724]
click at [219, 369] on p "[DATE]" at bounding box center [206, 371] width 44 height 16
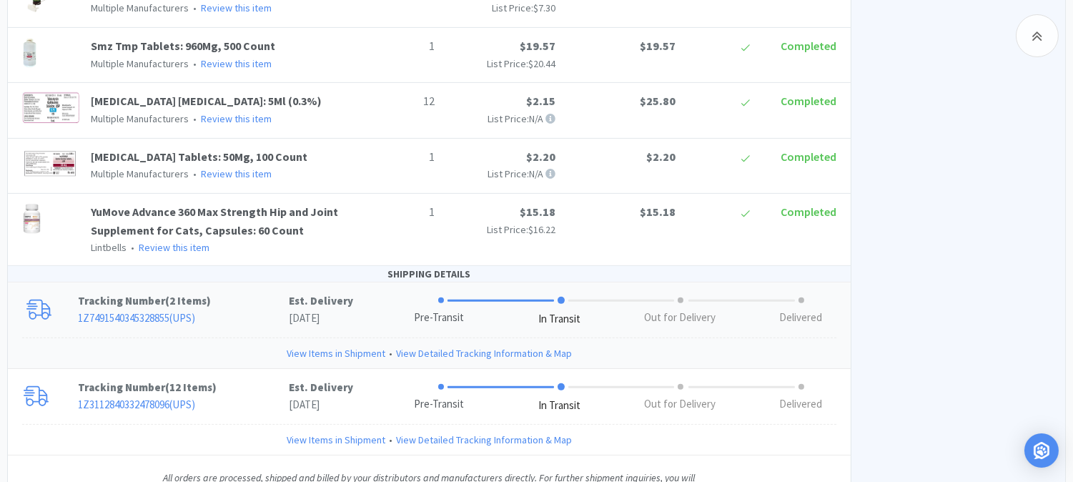
scroll to position [1032, 0]
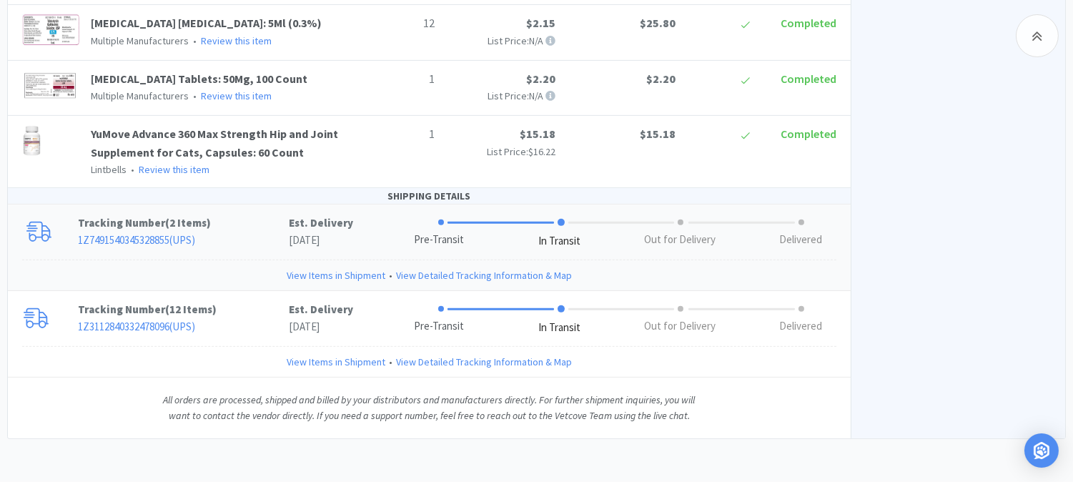
click at [346, 277] on link "View Items in Shipment" at bounding box center [336, 275] width 99 height 16
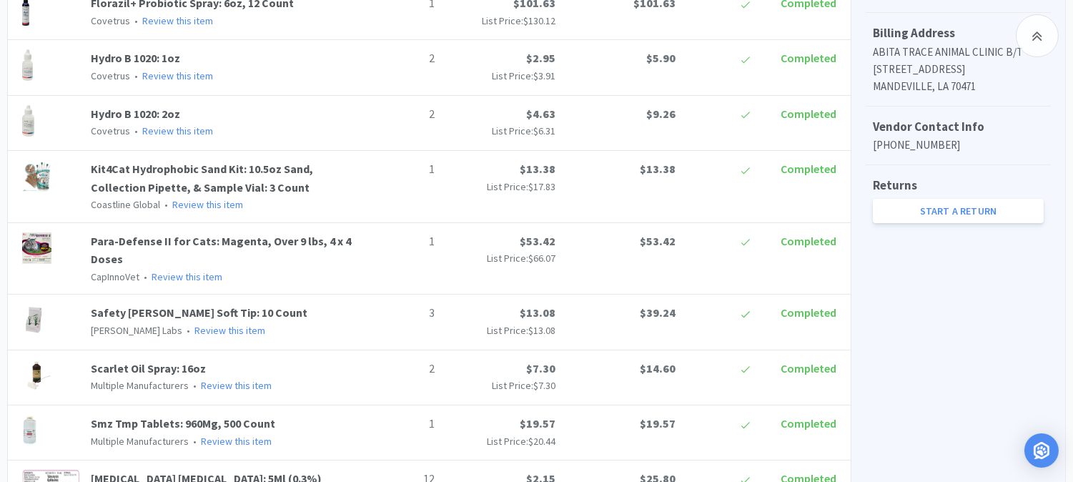
scroll to position [337, 0]
